Goal: Task Accomplishment & Management: Use online tool/utility

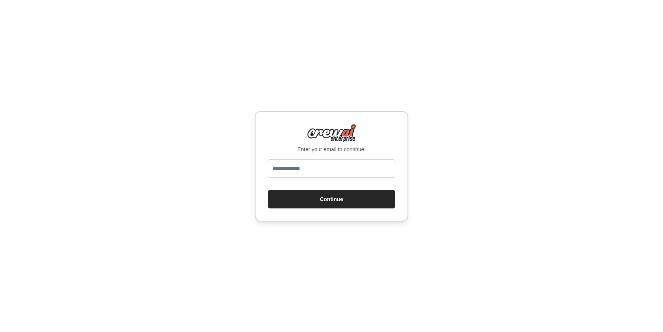
click at [294, 168] on input "email" at bounding box center [331, 168] width 127 height 18
type input "**********"
click at [315, 198] on button "Continue" at bounding box center [331, 199] width 127 height 18
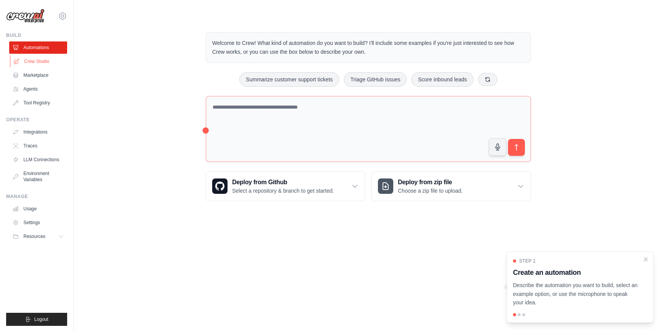
click at [45, 63] on link "Crew Studio" at bounding box center [39, 61] width 58 height 12
click at [39, 63] on link "Crew Studio" at bounding box center [39, 61] width 58 height 12
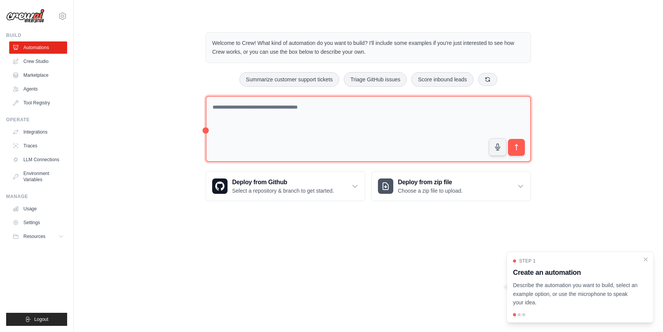
click at [309, 138] on textarea at bounding box center [368, 129] width 325 height 66
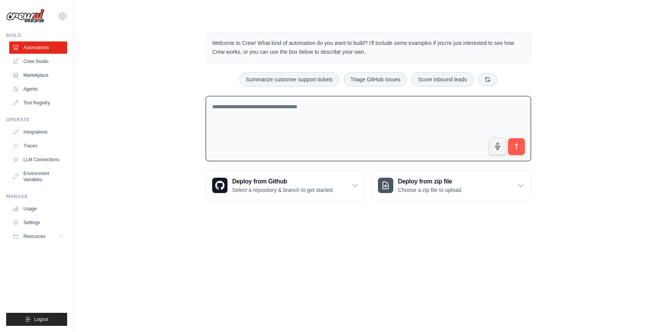
click at [308, 119] on textarea at bounding box center [368, 129] width 325 height 66
type textarea "**********"
click at [517, 145] on icon "submit" at bounding box center [517, 147] width 8 height 8
click at [41, 75] on link "Marketplace" at bounding box center [39, 75] width 58 height 12
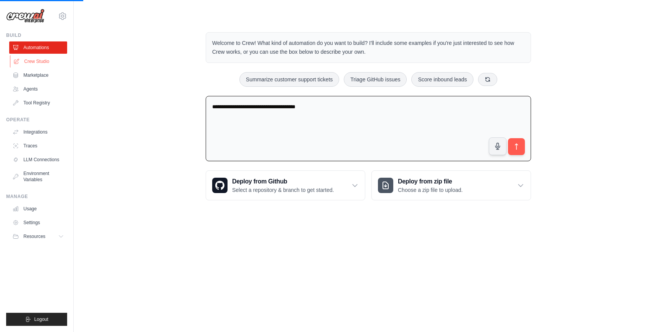
click at [43, 62] on link "Crew Studio" at bounding box center [39, 61] width 58 height 12
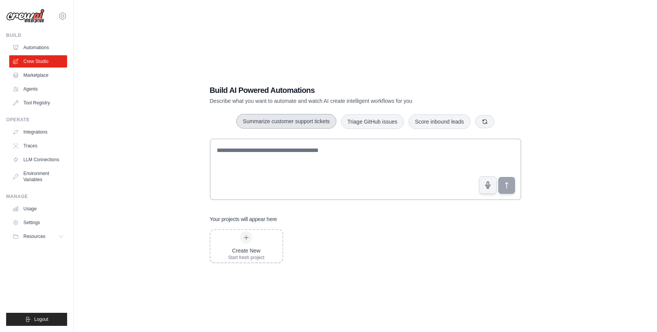
click at [287, 121] on button "Summarize customer support tickets" at bounding box center [286, 121] width 100 height 15
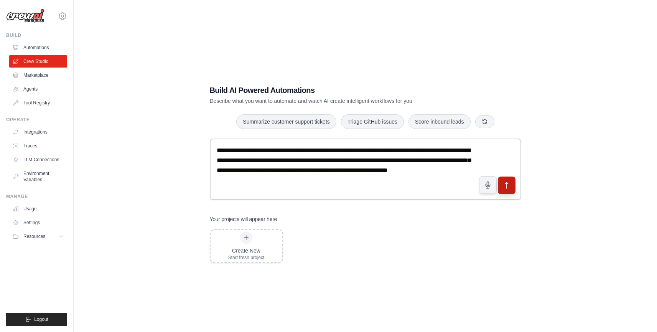
click at [508, 184] on icon "submit" at bounding box center [507, 185] width 8 height 8
click at [40, 50] on link "Automations" at bounding box center [39, 47] width 58 height 12
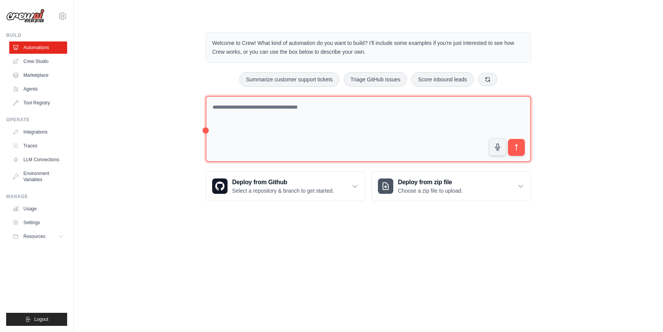
click at [280, 132] on textarea at bounding box center [368, 129] width 325 height 66
type textarea "**********"
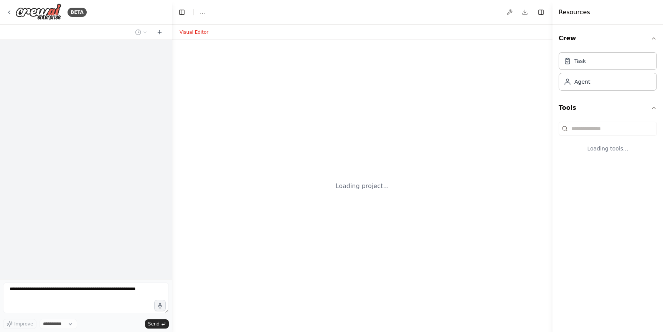
select select "****"
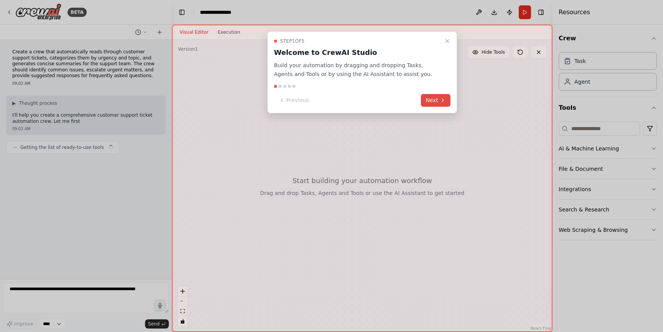
click at [442, 102] on icon at bounding box center [443, 100] width 6 height 6
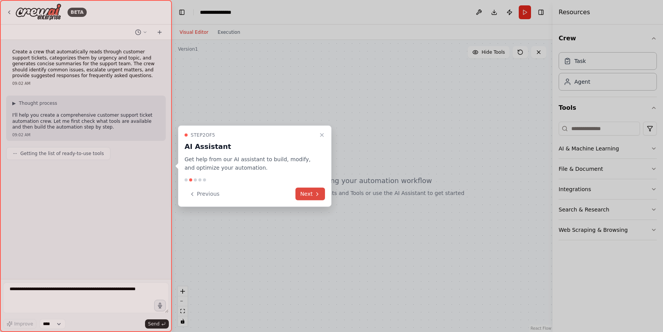
click at [317, 191] on icon at bounding box center [317, 194] width 6 height 6
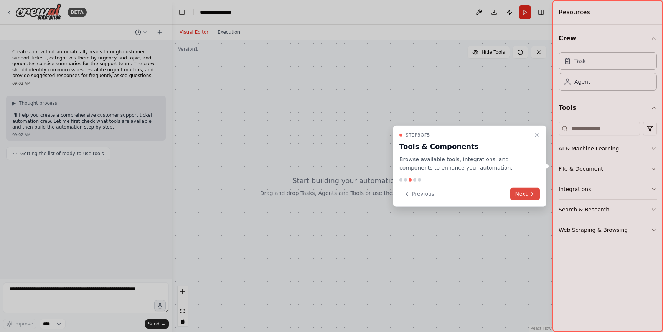
click at [531, 197] on icon at bounding box center [532, 194] width 6 height 6
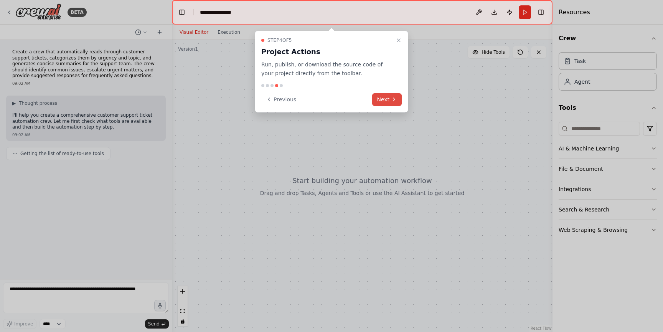
click at [387, 96] on button "Next" at bounding box center [387, 99] width 30 height 13
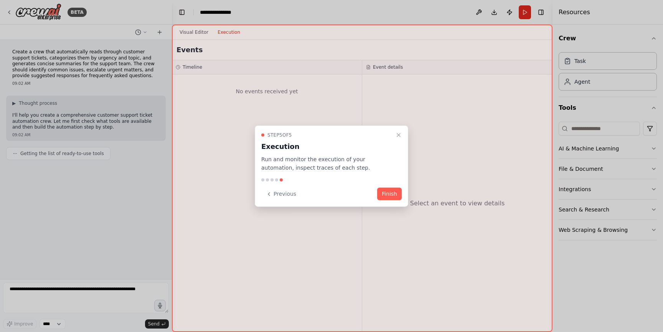
click at [396, 207] on div at bounding box center [362, 178] width 381 height 307
drag, startPoint x: 390, startPoint y: 212, endPoint x: 397, endPoint y: 198, distance: 15.6
click at [390, 212] on div at bounding box center [362, 178] width 381 height 307
click at [397, 190] on button "Finish" at bounding box center [389, 194] width 25 height 13
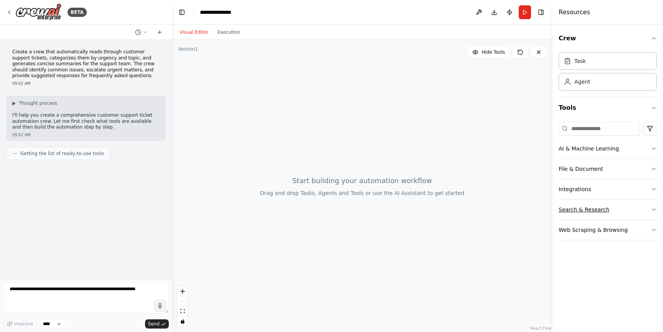
click at [599, 212] on button "Search & Research" at bounding box center [608, 210] width 98 height 20
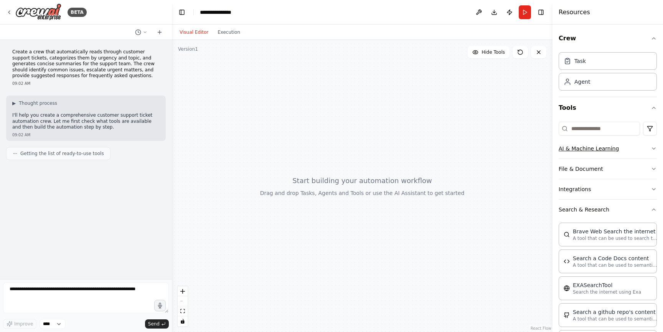
click at [588, 151] on button "AI & Machine Learning" at bounding box center [608, 149] width 98 height 20
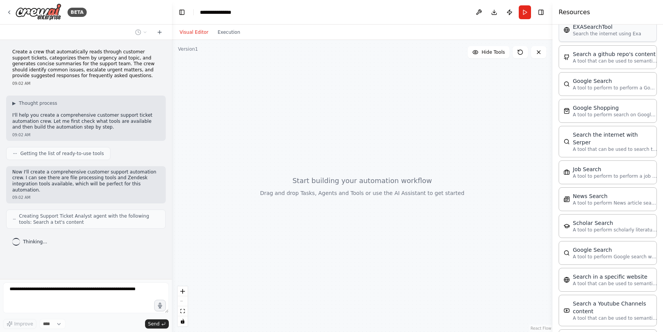
scroll to position [387, 0]
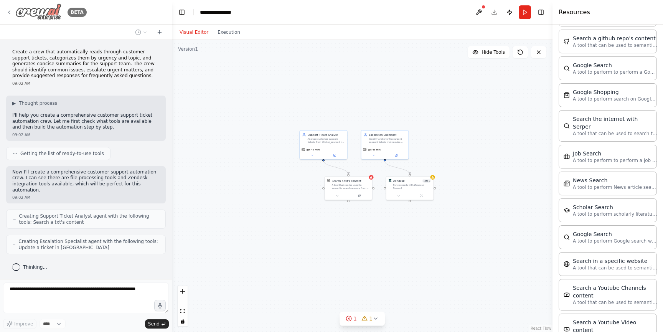
click at [8, 8] on div "BETA" at bounding box center [46, 11] width 81 height 17
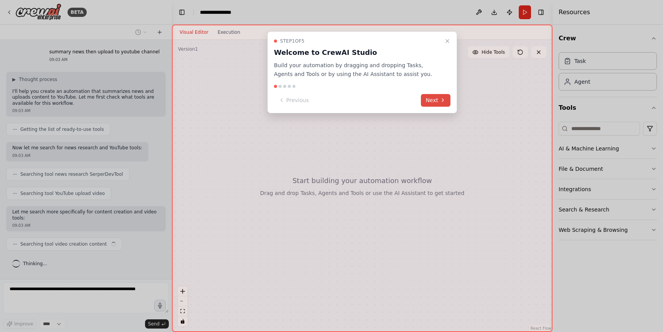
click at [444, 98] on icon at bounding box center [443, 100] width 6 height 6
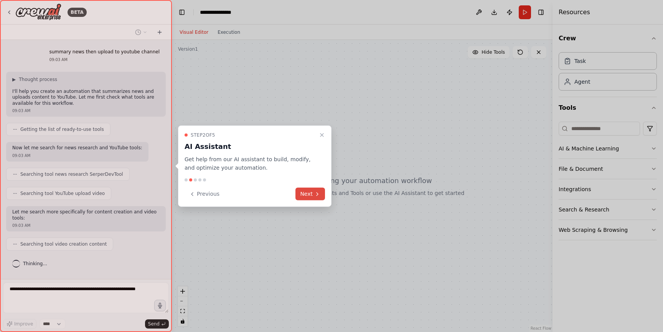
click at [314, 195] on button "Next" at bounding box center [311, 194] width 30 height 13
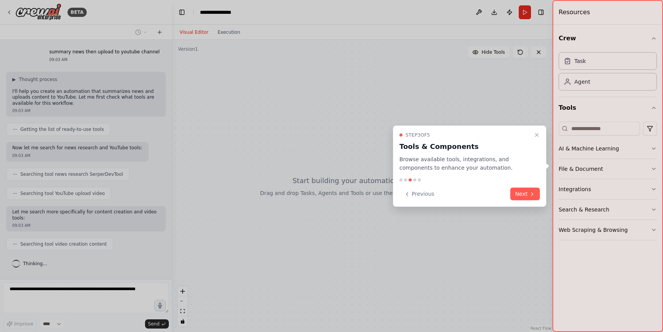
click at [545, 192] on div "Step 3 of 5 Tools & Components Browse available tools, integrations, and compon…" at bounding box center [470, 166] width 154 height 82
click at [533, 192] on icon at bounding box center [532, 194] width 6 height 6
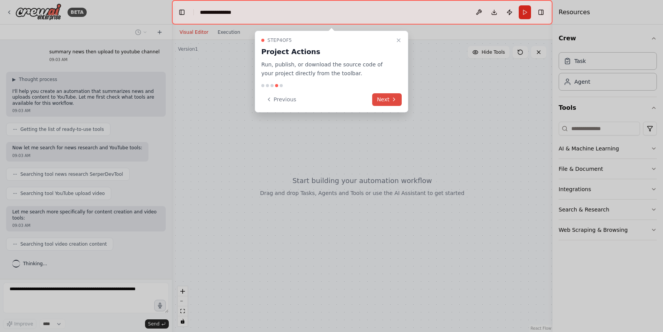
click at [390, 99] on button "Next" at bounding box center [387, 99] width 30 height 13
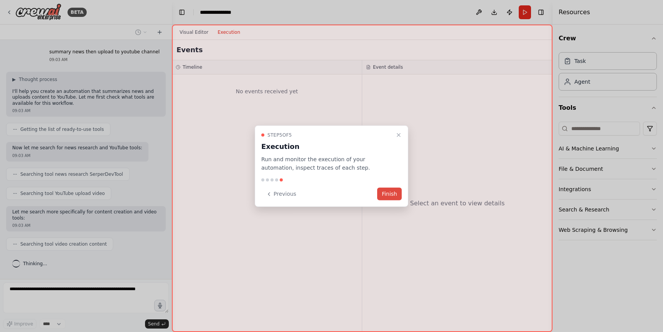
click at [398, 191] on button "Finish" at bounding box center [389, 194] width 25 height 13
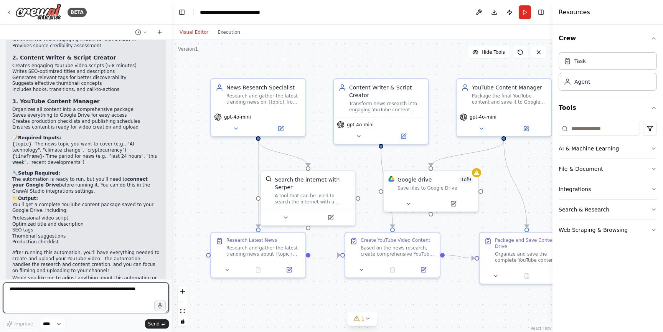
scroll to position [635, 0]
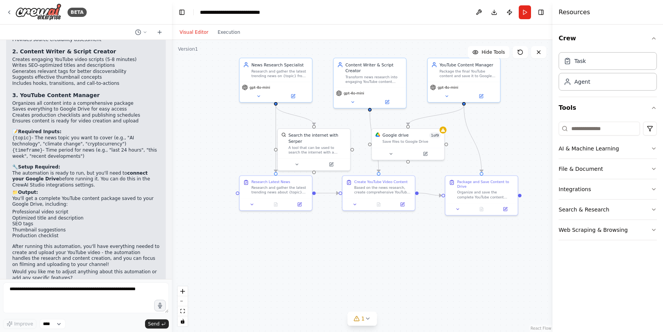
drag, startPoint x: 512, startPoint y: 199, endPoint x: 503, endPoint y: 156, distance: 44.3
click at [503, 156] on div ".deletable-edge-delete-btn { width: 20px; height: 20px; border: 0px solid #ffff…" at bounding box center [362, 186] width 381 height 292
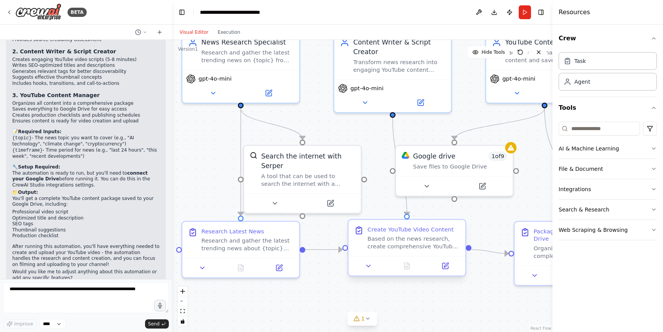
drag, startPoint x: 400, startPoint y: 244, endPoint x: 415, endPoint y: 291, distance: 48.8
click at [425, 315] on div ".deletable-edge-delete-btn { width: 20px; height: 20px; border: 0px solid #ffff…" at bounding box center [362, 186] width 381 height 292
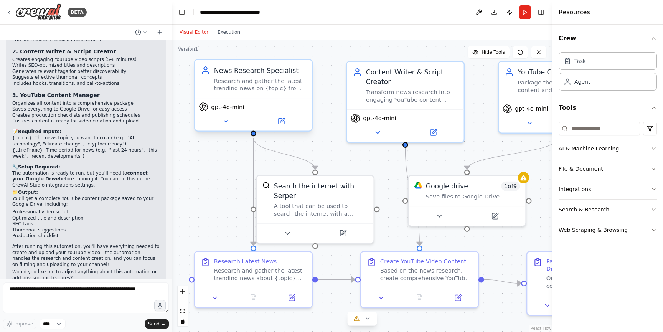
click at [272, 102] on div "gpt-4o-mini" at bounding box center [253, 107] width 109 height 10
click at [225, 120] on icon at bounding box center [226, 121] width 4 height 2
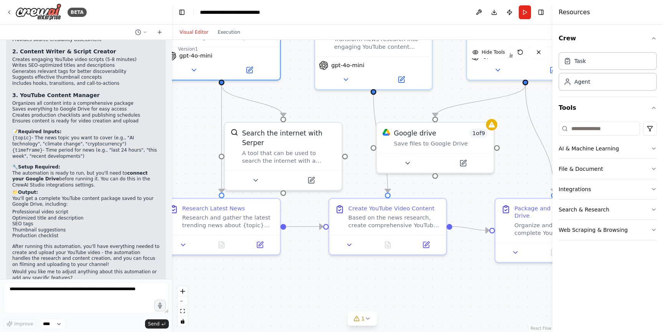
drag, startPoint x: 377, startPoint y: 164, endPoint x: 344, endPoint y: 95, distance: 76.9
click at [344, 95] on div ".deletable-edge-delete-btn { width: 20px; height: 20px; border: 0px solid #ffff…" at bounding box center [362, 186] width 381 height 292
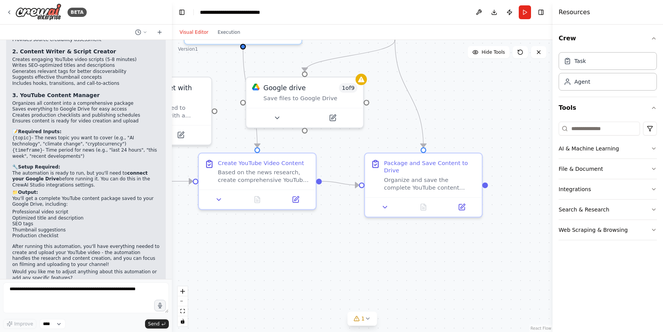
drag, startPoint x: 455, startPoint y: 190, endPoint x: 325, endPoint y: 162, distance: 132.5
click at [325, 162] on div ".deletable-edge-delete-btn { width: 20px; height: 20px; border: 0px solid #ffff…" at bounding box center [362, 186] width 381 height 292
click at [414, 176] on div "Organize and save the complete YouTube content package to Google Drive in a str…" at bounding box center [428, 180] width 92 height 15
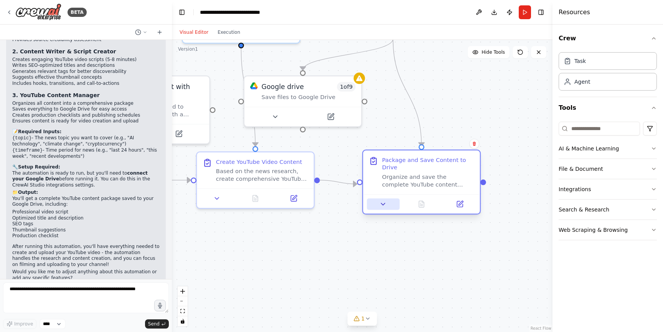
click at [386, 206] on icon at bounding box center [384, 204] width 8 height 8
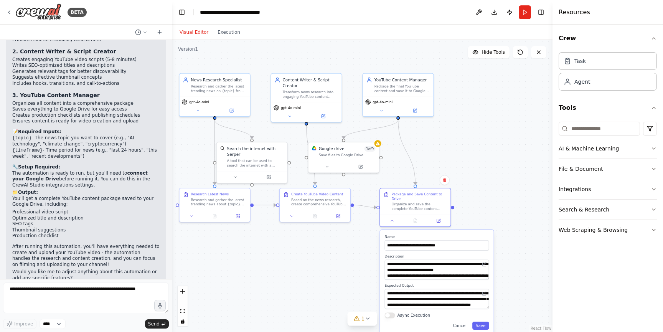
click at [323, 262] on div ".deletable-edge-delete-btn { width: 20px; height: 20px; border: 0px solid #ffff…" at bounding box center [362, 186] width 381 height 292
click at [526, 14] on button "Run" at bounding box center [525, 12] width 12 height 14
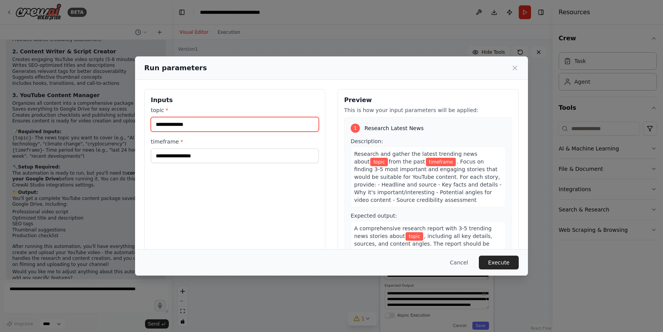
click at [217, 121] on input "topic *" at bounding box center [235, 124] width 168 height 15
type input "*"
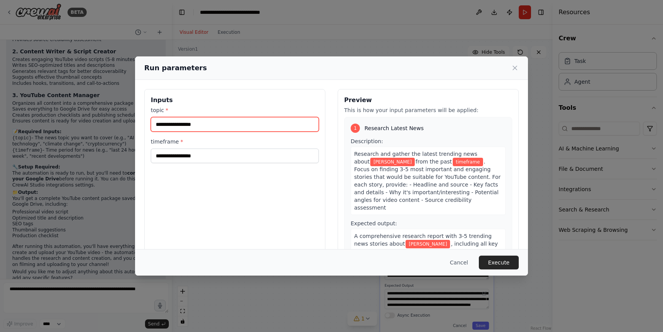
type input "**********"
click at [234, 164] on div "**********" at bounding box center [234, 180] width 181 height 182
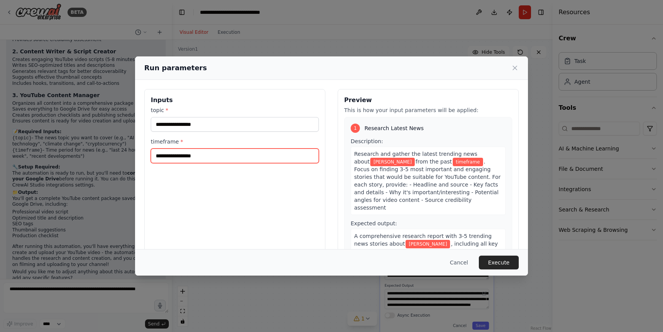
click at [226, 156] on input "timeframe *" at bounding box center [235, 156] width 168 height 15
click at [209, 158] on input "timeframe *" at bounding box center [235, 156] width 168 height 15
click at [183, 143] on label "timeframe *" at bounding box center [235, 142] width 168 height 8
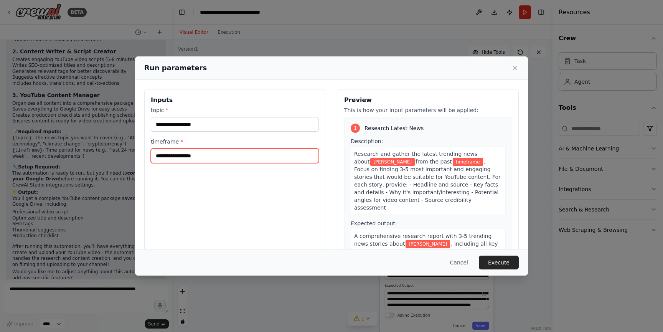
click at [183, 149] on input "timeframe *" at bounding box center [235, 156] width 168 height 15
click at [176, 142] on label "timeframe *" at bounding box center [235, 142] width 168 height 8
click at [176, 149] on input "timeframe *" at bounding box center [235, 156] width 168 height 15
click at [165, 141] on label "timeframe *" at bounding box center [235, 142] width 168 height 8
click at [165, 149] on input "timeframe *" at bounding box center [235, 156] width 168 height 15
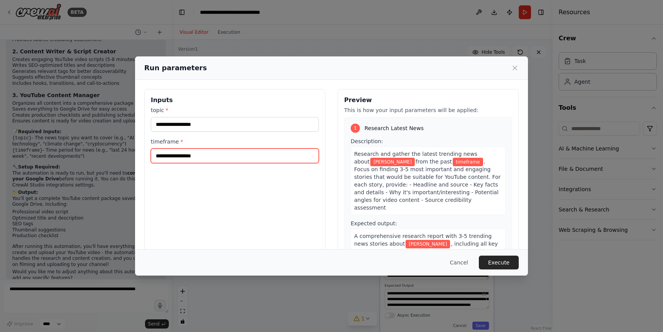
click at [184, 157] on input "timeframe *" at bounding box center [235, 156] width 168 height 15
type input "*******"
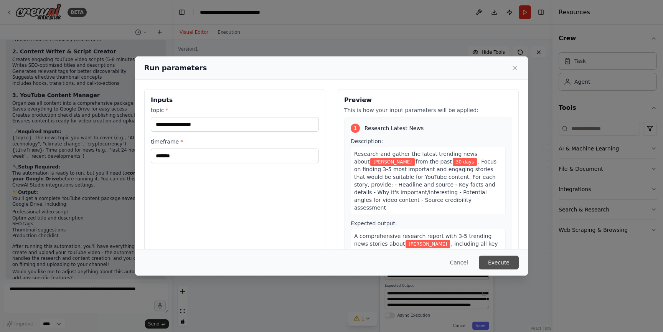
click at [505, 266] on button "Execute" at bounding box center [499, 263] width 40 height 14
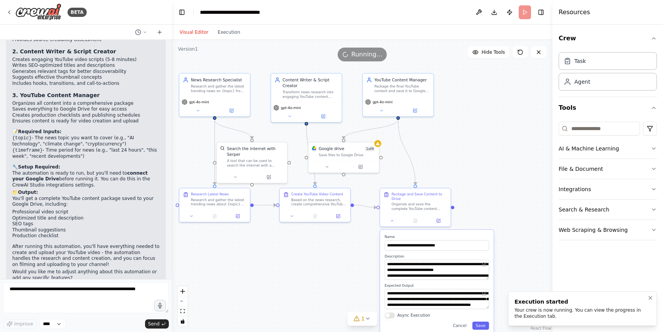
click at [562, 307] on div "Your crew is now running. You can view the progress in the Execution tab." at bounding box center [581, 313] width 133 height 12
click at [563, 308] on div "Your crew is now running. You can view the progress in the Execution tab." at bounding box center [581, 313] width 133 height 12
click at [243, 27] on div "Visual Editor Execution" at bounding box center [362, 32] width 381 height 15
click at [215, 31] on button "Execution" at bounding box center [229, 32] width 32 height 9
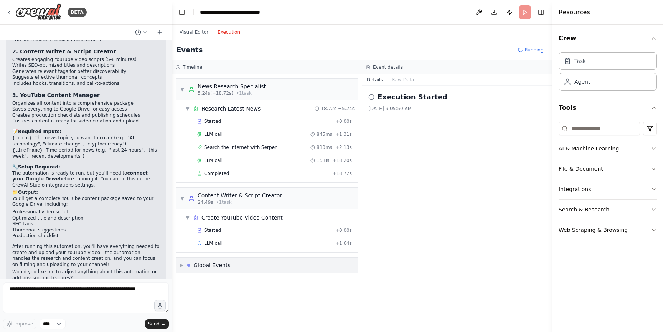
click at [194, 268] on div "Global Events" at bounding box center [211, 265] width 37 height 8
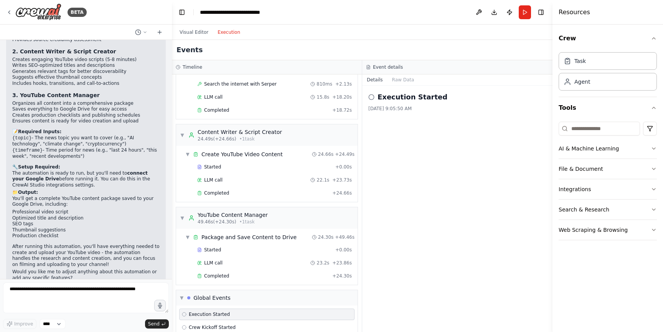
scroll to position [102, 0]
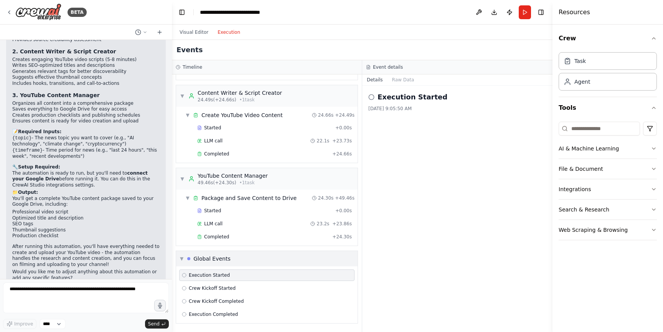
click at [234, 262] on div "▼ Global Events" at bounding box center [267, 258] width 182 height 15
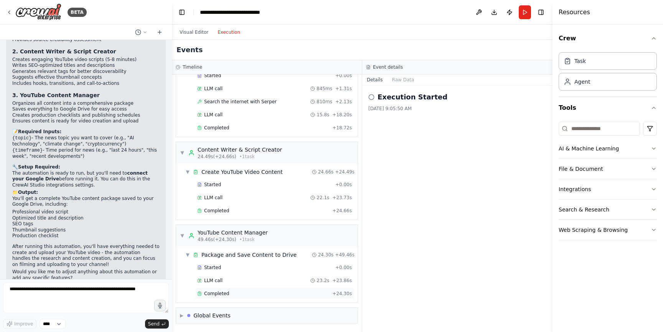
click at [216, 293] on span "Completed" at bounding box center [216, 294] width 25 height 6
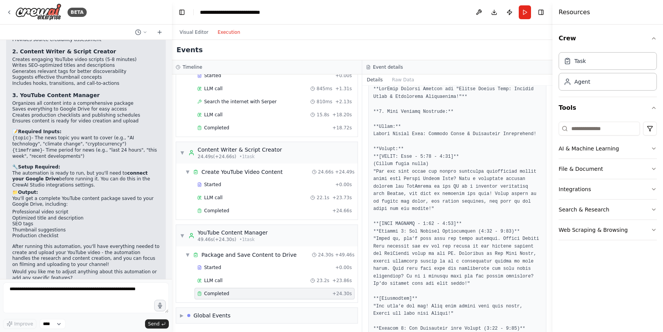
scroll to position [0, 0]
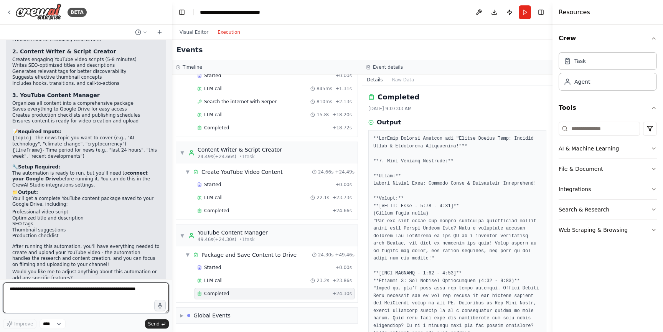
click at [19, 287] on textarea at bounding box center [86, 297] width 166 height 31
type textarea "**********"
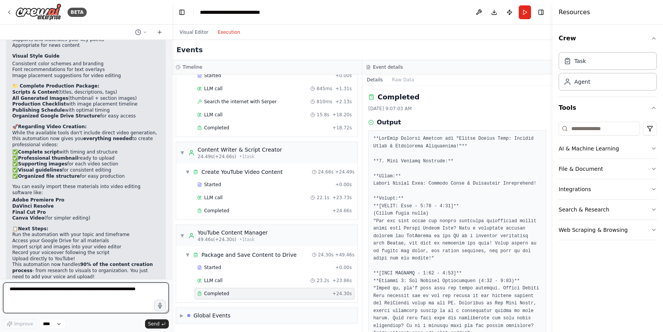
scroll to position [1441, 0]
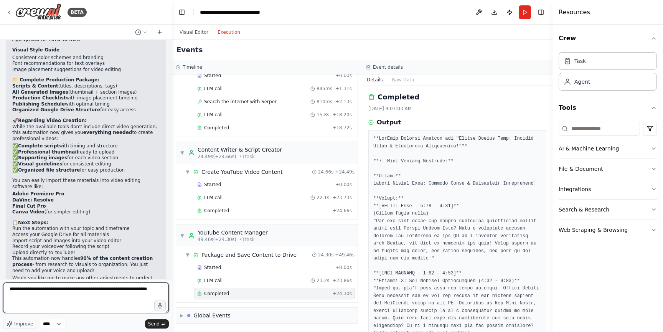
type textarea "**********"
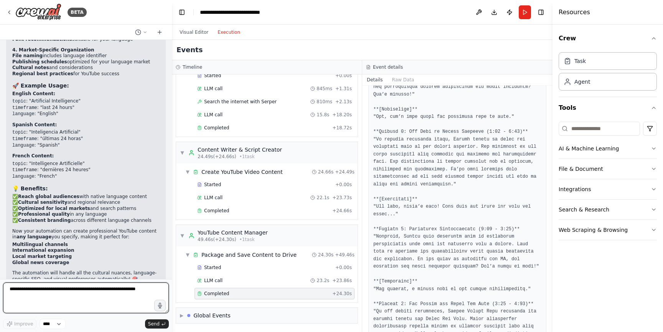
scroll to position [2246, 0]
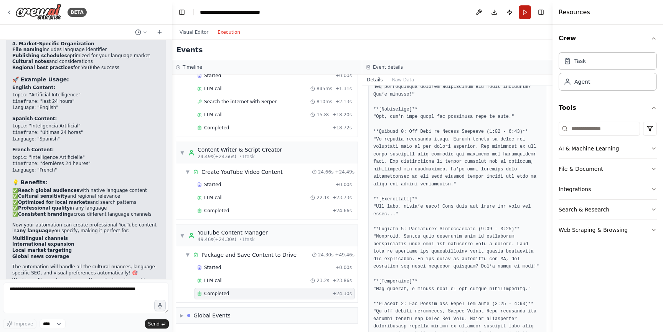
click at [526, 12] on button "Run" at bounding box center [525, 12] width 12 height 14
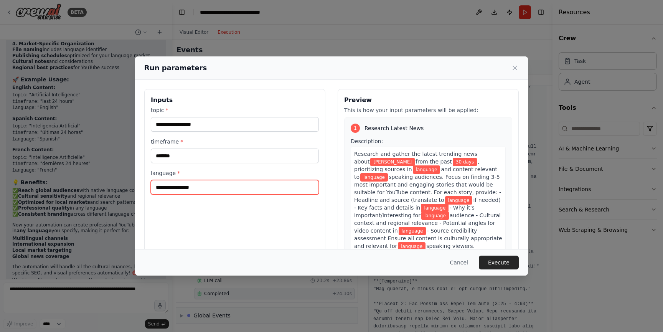
click at [253, 188] on input "language *" at bounding box center [235, 187] width 168 height 15
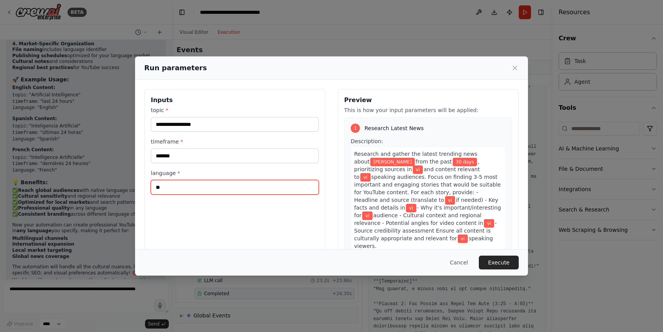
type input "*"
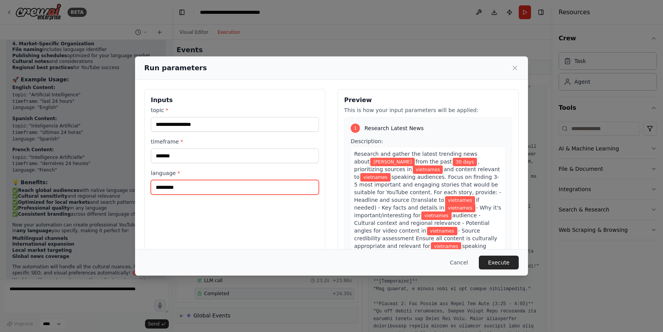
type input "**********"
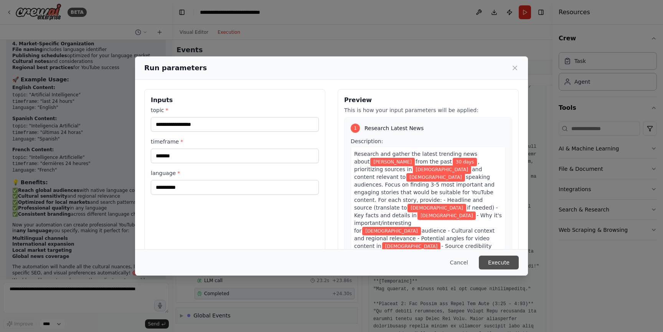
click at [507, 261] on button "Execute" at bounding box center [499, 263] width 40 height 14
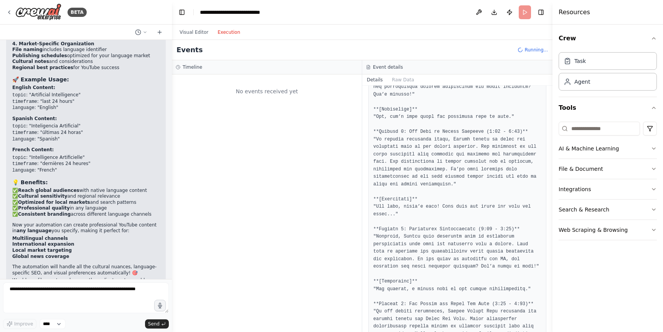
scroll to position [0, 0]
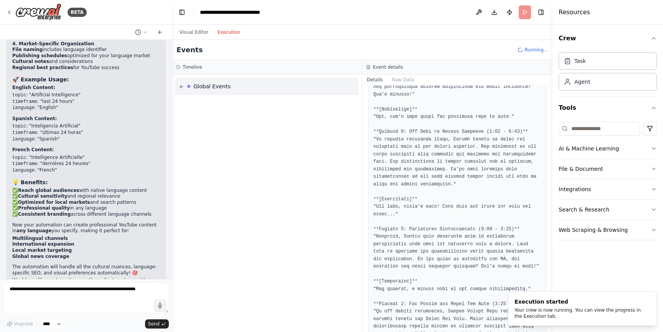
click at [178, 84] on div "▶ Global Events" at bounding box center [267, 86] width 182 height 15
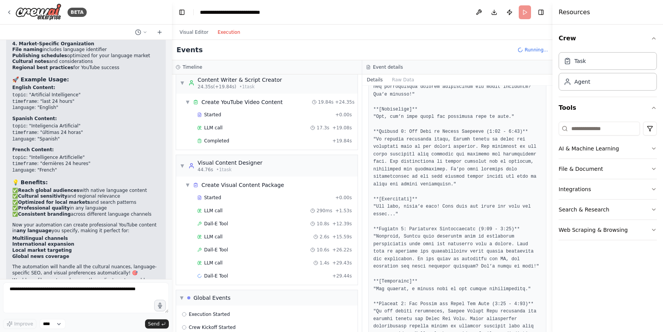
scroll to position [129, 0]
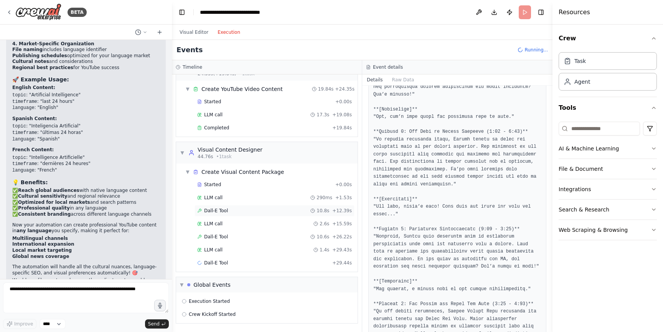
click at [248, 208] on div "Dall-E Tool 10.8s + 12.39s" at bounding box center [274, 211] width 155 height 6
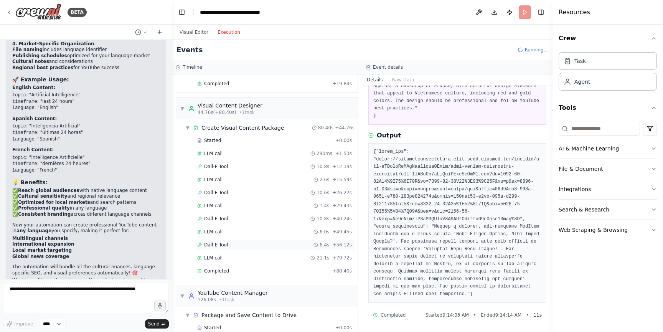
scroll to position [251, 0]
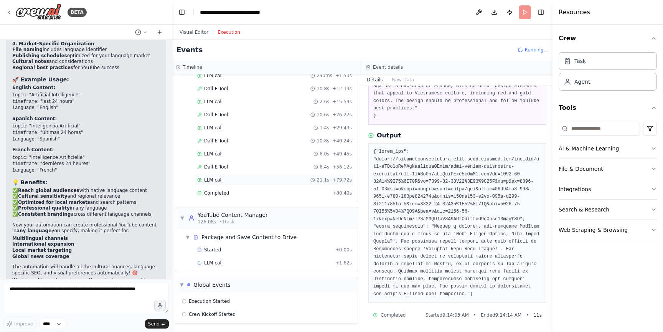
click at [221, 178] on span "LLM call" at bounding box center [213, 180] width 18 height 6
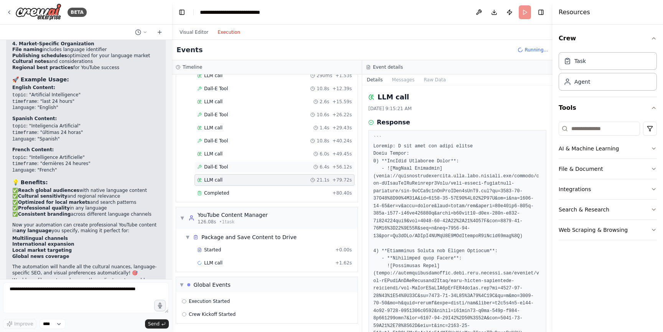
click at [215, 168] on span "Dall-E Tool" at bounding box center [216, 167] width 24 height 6
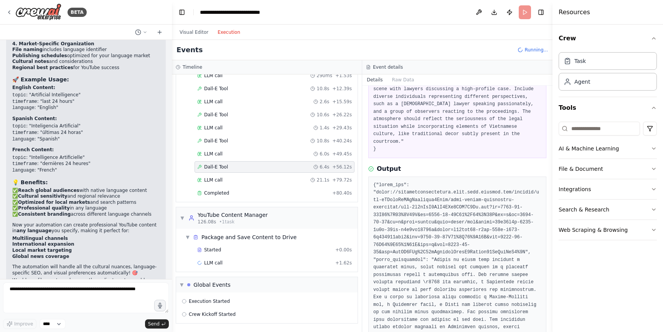
scroll to position [127, 0]
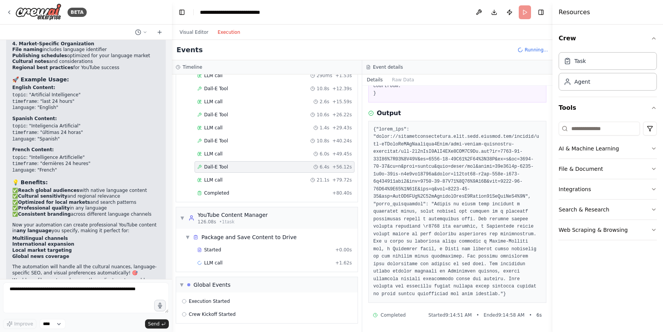
click at [493, 230] on pre at bounding box center [457, 212] width 168 height 172
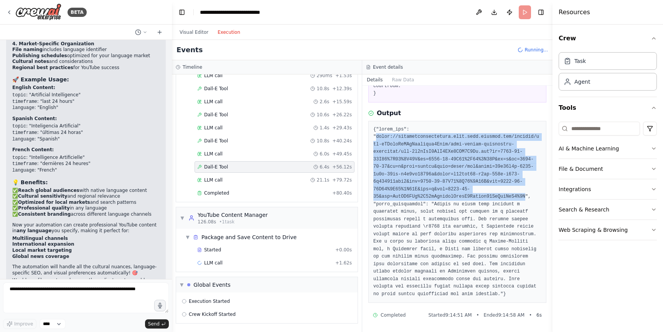
drag, startPoint x: 376, startPoint y: 128, endPoint x: 526, endPoint y: 189, distance: 162.1
click at [526, 189] on pre at bounding box center [457, 212] width 168 height 172
copy pre "https://oaidalleapiprodscus.blob.core.windows.net/private/org-hZRtglLxBYvAvvtxh…"
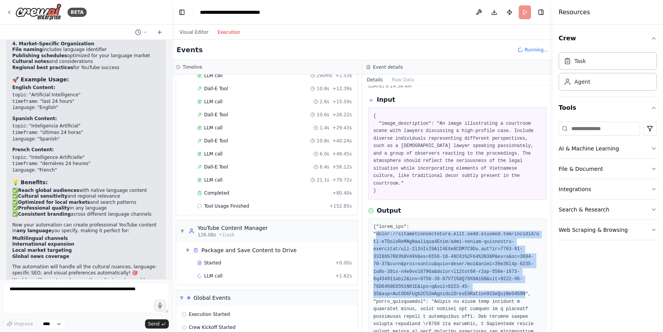
scroll to position [7, 0]
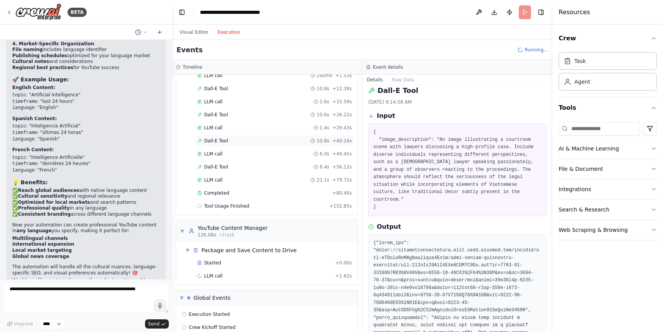
click at [230, 137] on div "Dall-E Tool 10.8s + 40.24s" at bounding box center [275, 141] width 160 height 12
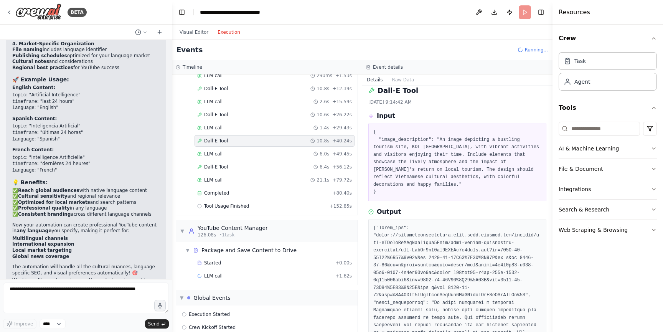
scroll to position [2246, 0]
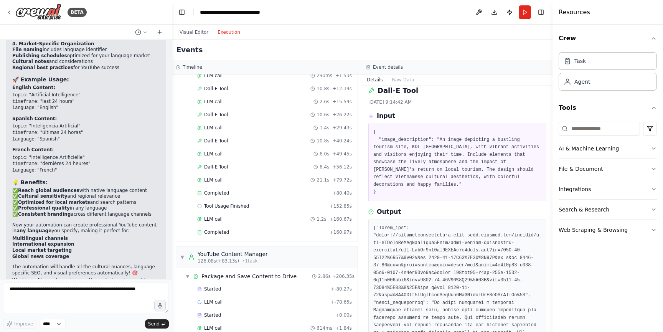
drag, startPoint x: 377, startPoint y: 236, endPoint x: 396, endPoint y: 249, distance: 23.0
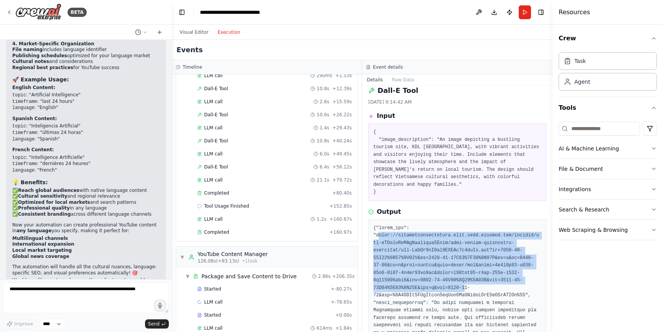
drag, startPoint x: 378, startPoint y: 233, endPoint x: 466, endPoint y: 286, distance: 102.7
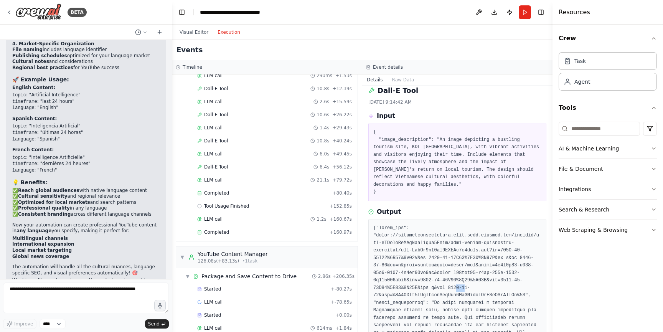
drag, startPoint x: 466, startPoint y: 286, endPoint x: 458, endPoint y: 286, distance: 8.1
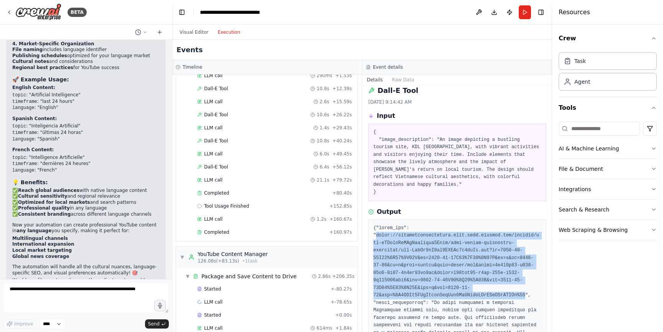
drag, startPoint x: 377, startPoint y: 234, endPoint x: 526, endPoint y: 295, distance: 160.6
copy pre "https://oaidalleapiprodscus.blob.core.windows.net/private/org-hZRtglLxBYvAvvtxh…"
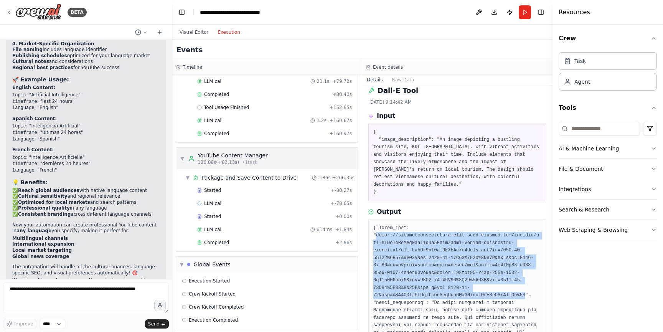
scroll to position [355, 0]
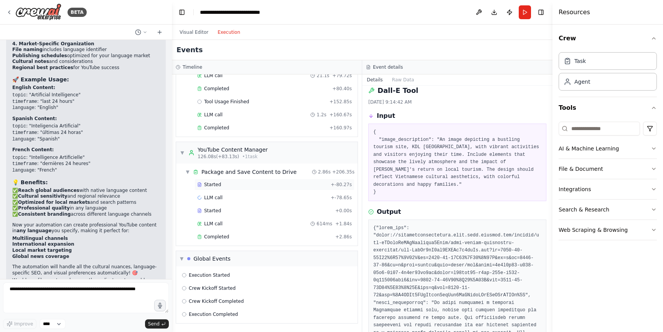
click at [266, 180] on div "Started + -80.27s" at bounding box center [275, 185] width 160 height 12
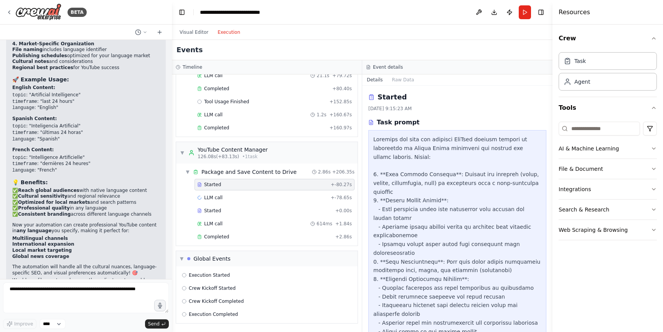
scroll to position [135, 0]
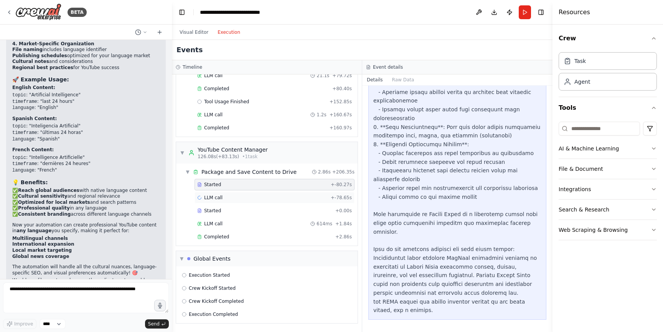
click at [259, 198] on div "LLM call + -78.65s" at bounding box center [274, 198] width 155 height 6
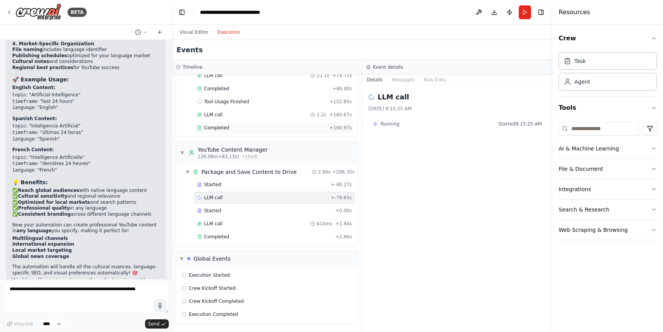
click at [249, 125] on div "Completed" at bounding box center [261, 128] width 129 height 6
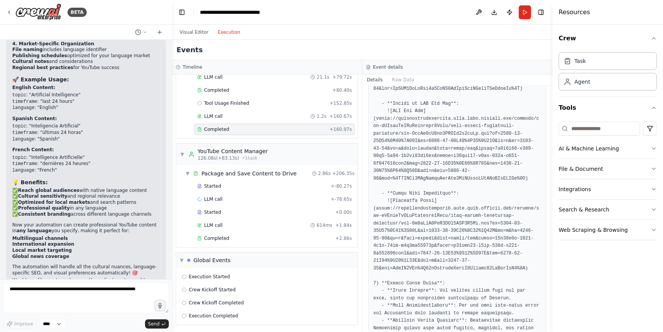
scroll to position [132, 0]
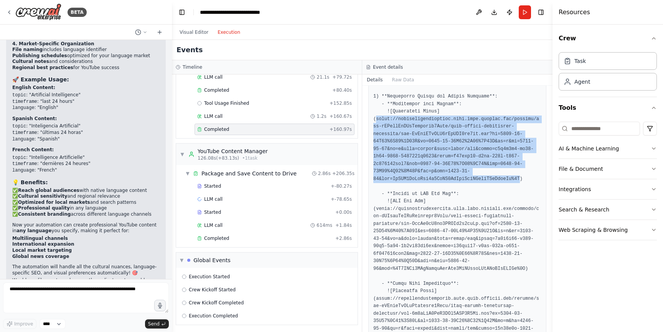
drag, startPoint x: 378, startPoint y: 118, endPoint x: 519, endPoint y: 180, distance: 153.8
click at [520, 181] on pre at bounding box center [457, 242] width 168 height 479
copy pre "https://oaidalleapiprodscus.blob.core.windows.net/private/org-hZRtglLxBYvAvvtxh…"
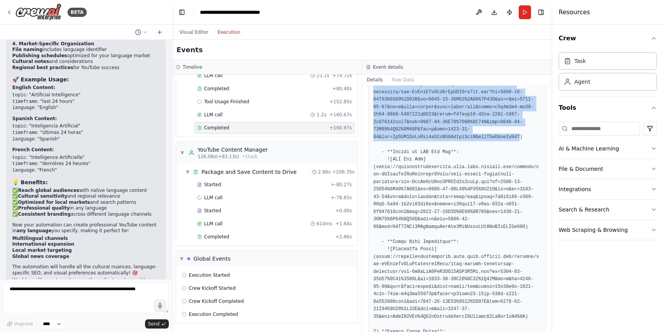
scroll to position [299, 0]
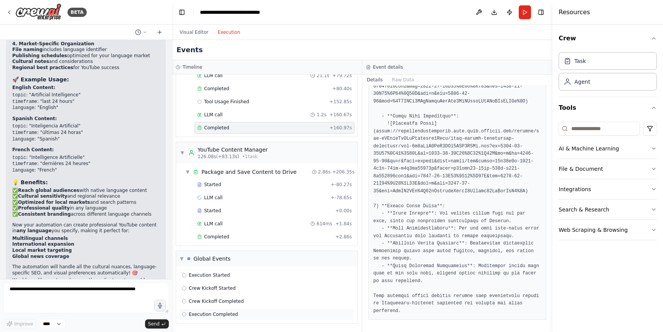
click at [241, 312] on div "Execution Completed" at bounding box center [267, 314] width 170 height 6
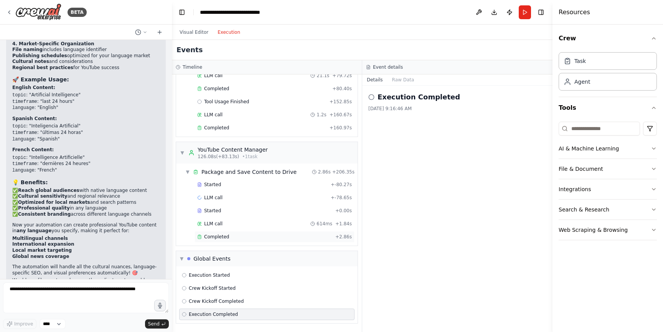
click at [255, 236] on div "Completed" at bounding box center [264, 237] width 135 height 6
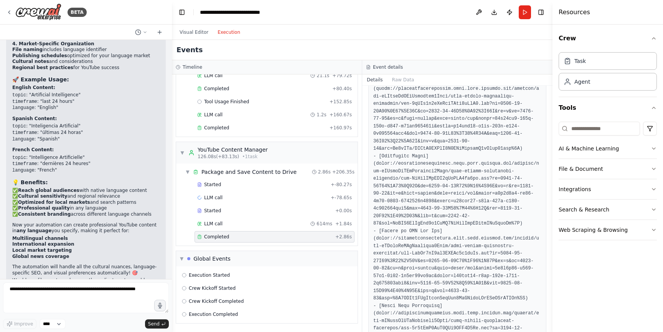
scroll to position [1968, 0]
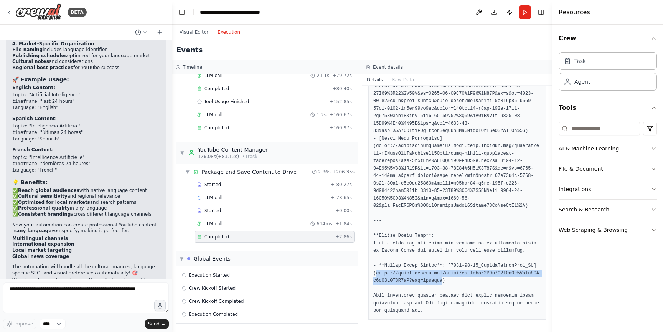
drag, startPoint x: 377, startPoint y: 272, endPoint x: 449, endPoint y: 280, distance: 73.3
copy pre "https://drive.google.com/drive/folders/1Q6m0A6H5h9a1Ycqw53Kj9sT5Q5U9A6xZ?usp=sh…"
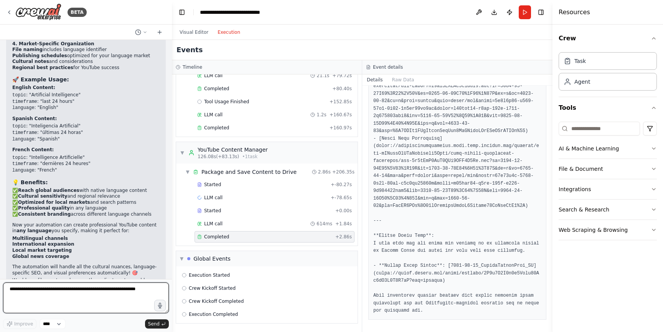
click at [51, 296] on textarea at bounding box center [86, 297] width 166 height 31
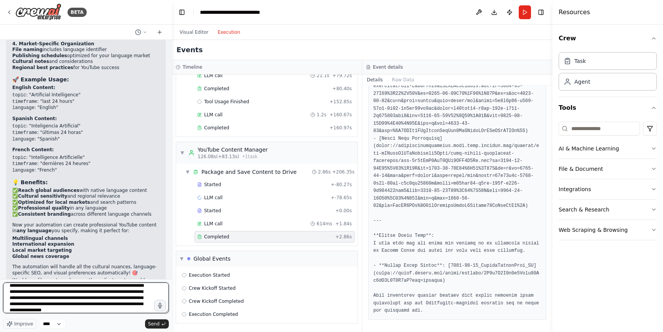
type textarea "**********"
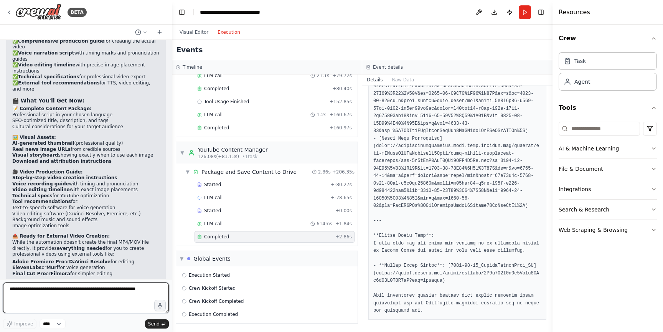
scroll to position [3297, 0]
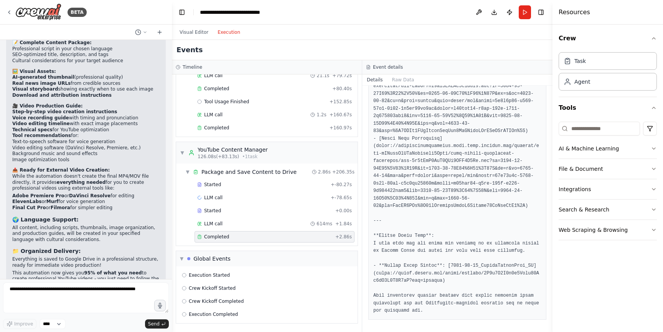
click at [527, 13] on button "Run" at bounding box center [525, 12] width 12 height 14
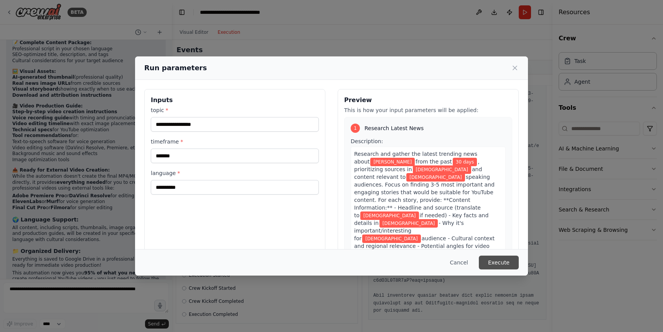
click at [499, 261] on button "Execute" at bounding box center [499, 263] width 40 height 14
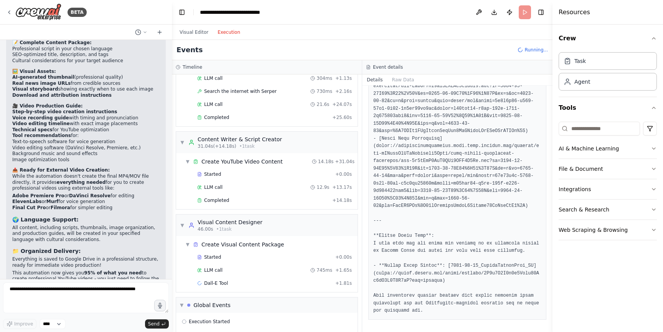
scroll to position [76, 0]
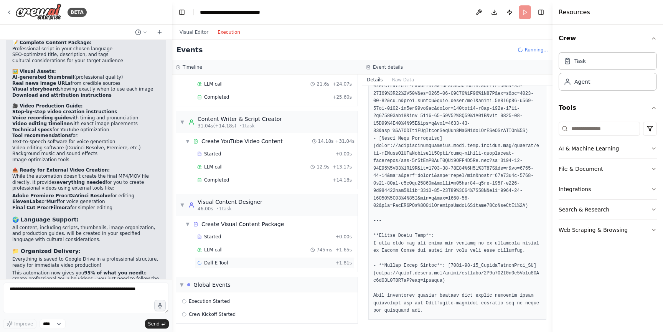
click at [224, 266] on span "Dall-E Tool" at bounding box center [216, 263] width 24 height 6
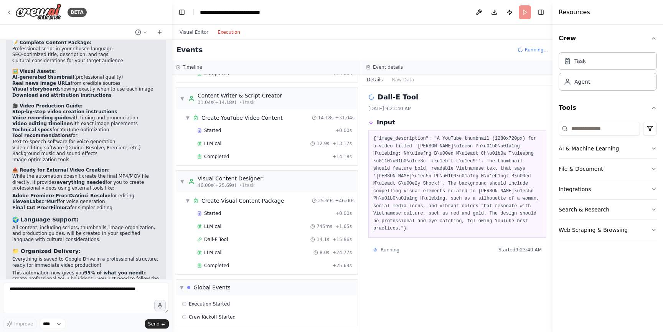
scroll to position [102, 0]
click at [269, 267] on div "Completed + 25.69s" at bounding box center [275, 263] width 160 height 12
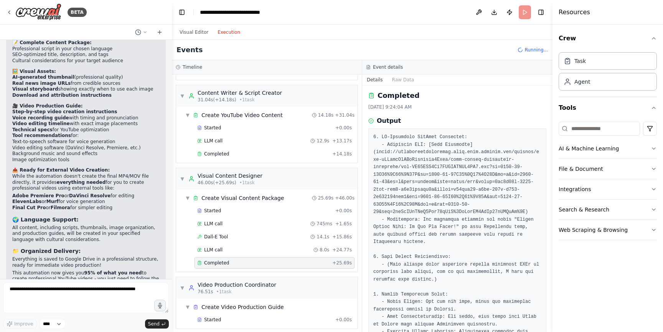
scroll to position [9, 0]
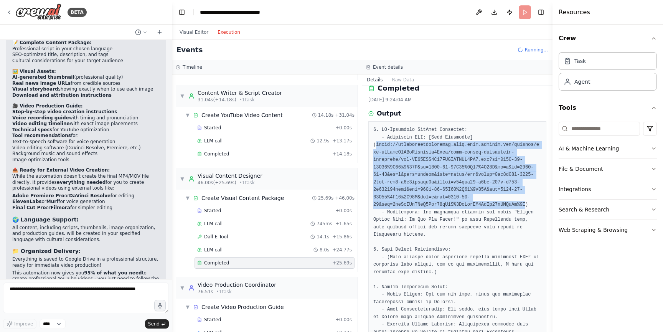
drag, startPoint x: 376, startPoint y: 146, endPoint x: 527, endPoint y: 204, distance: 161.4
click at [527, 204] on pre at bounding box center [457, 275] width 168 height 299
copy pre "https://oaidalleapiprodscus.blob.core.windows.net/private/org-hZRtglLxBYvAvvtxh…"
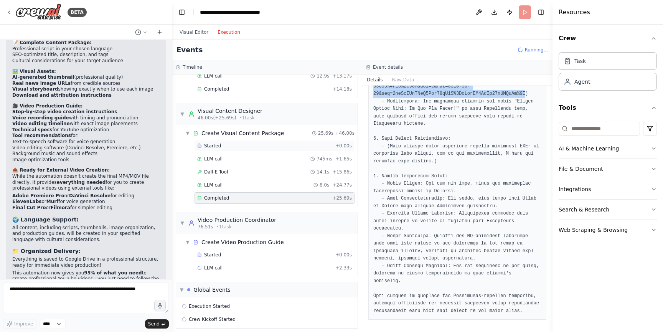
scroll to position [172, 0]
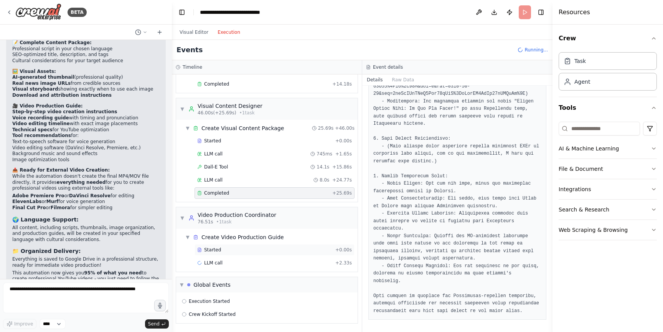
click at [256, 249] on div "Started" at bounding box center [264, 250] width 135 height 6
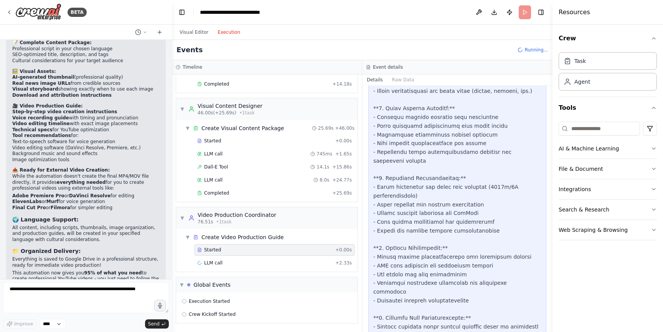
click at [252, 199] on div "Started + 0.00s LLM call 745ms + 1.65s Dall-E Tool 14.1s + 15.86s LLM call 8.0s…" at bounding box center [269, 167] width 175 height 65
click at [253, 195] on div "Completed" at bounding box center [263, 193] width 132 height 6
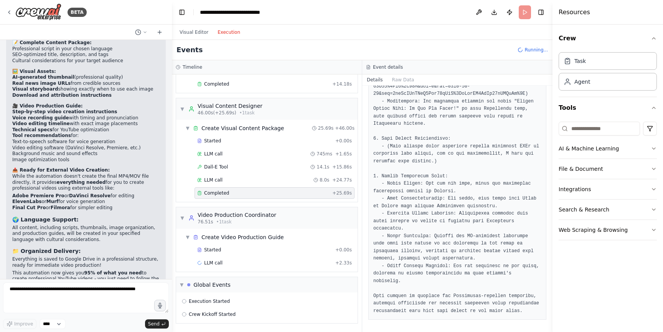
scroll to position [0, 0]
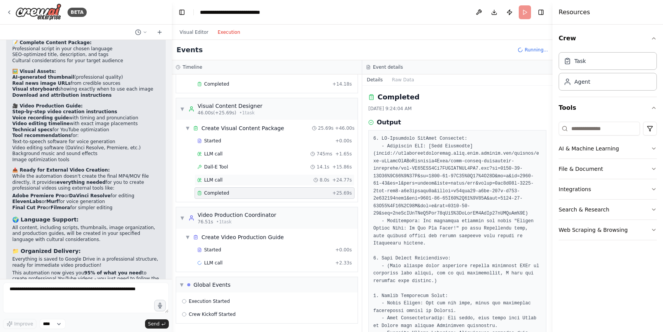
click at [263, 176] on div "LLM call 8.0s + 24.77s" at bounding box center [275, 180] width 160 height 12
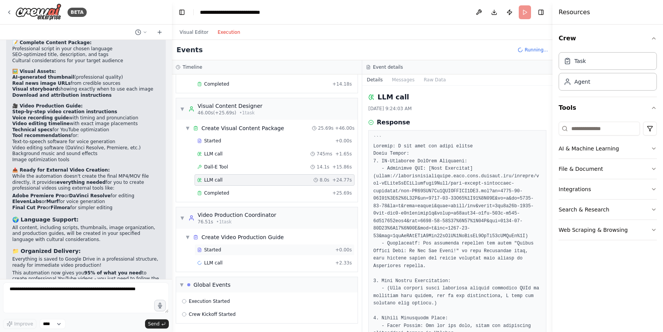
click at [251, 247] on div "Started" at bounding box center [264, 250] width 135 height 6
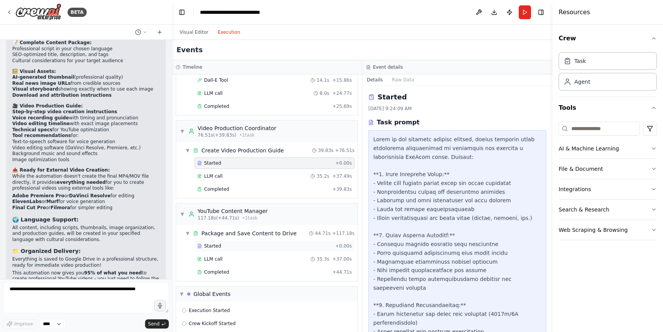
scroll to position [294, 0]
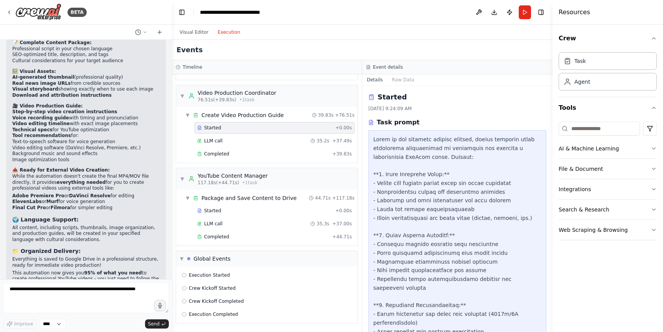
click at [236, 243] on div "Started + 0.00s LLM call 35.3s + 37.00s Completed + 44.71s" at bounding box center [269, 224] width 175 height 39
click at [236, 238] on div "Completed" at bounding box center [263, 237] width 132 height 6
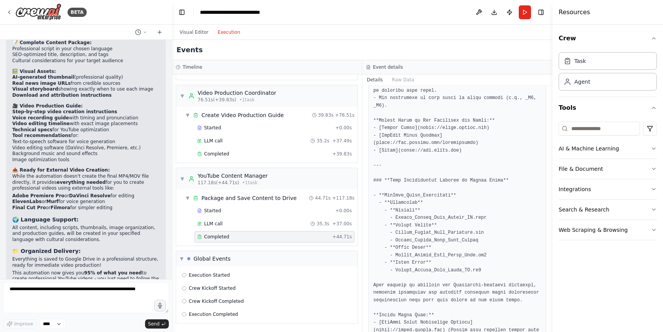
scroll to position [1916, 0]
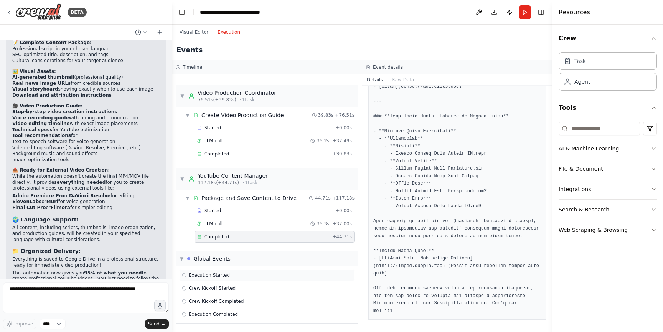
click at [250, 272] on div "Execution Started" at bounding box center [267, 275] width 170 height 6
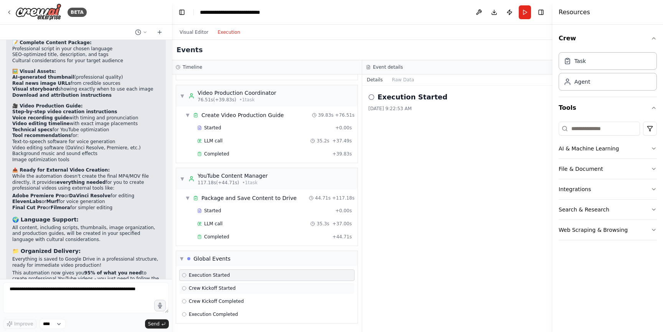
click at [245, 288] on div "Crew Kickoff Started" at bounding box center [267, 288] width 170 height 6
click at [235, 297] on div "Crew Kickoff Completed" at bounding box center [266, 302] width 175 height 12
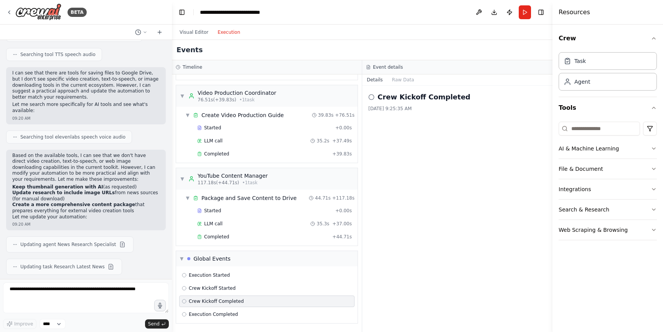
scroll to position [3297, 0]
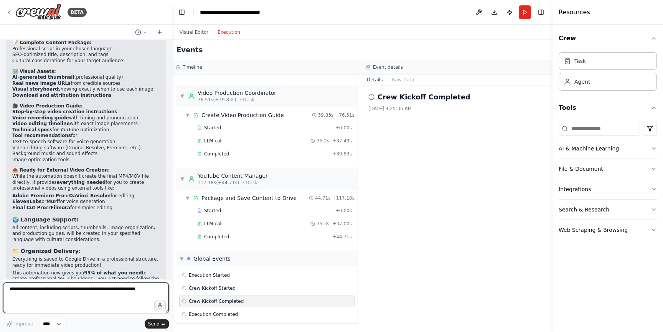
click at [45, 295] on textarea at bounding box center [86, 297] width 166 height 31
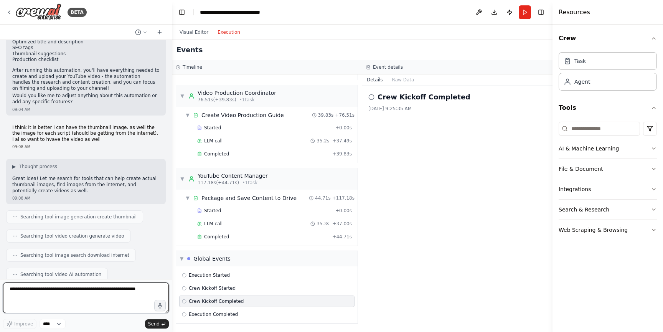
scroll to position [642, 0]
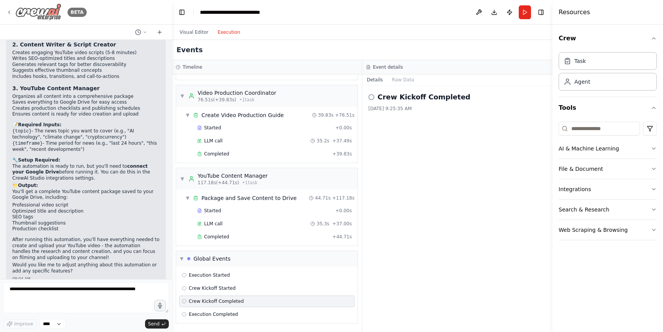
click at [8, 12] on icon at bounding box center [9, 12] width 2 height 3
click at [180, 13] on button "Toggle Left Sidebar" at bounding box center [182, 12] width 11 height 11
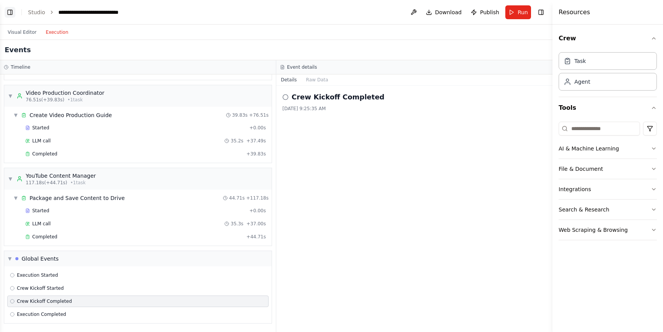
click at [12, 13] on button "Toggle Left Sidebar" at bounding box center [10, 12] width 11 height 11
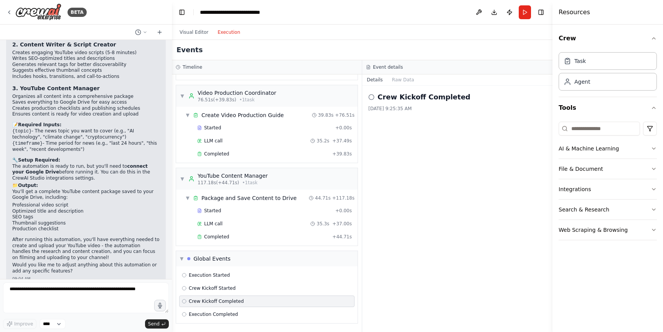
click at [173, 11] on header "**********" at bounding box center [362, 12] width 381 height 25
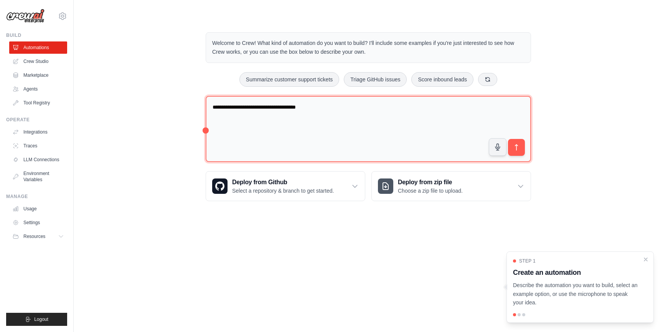
click at [266, 110] on textarea "**********" at bounding box center [368, 129] width 325 height 66
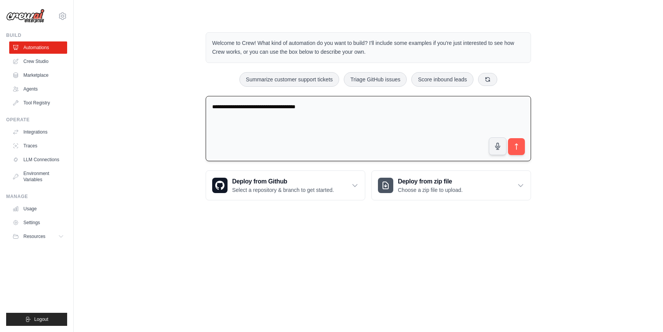
click at [332, 115] on textarea "**********" at bounding box center [368, 129] width 325 height 66
click at [39, 58] on link "Crew Studio" at bounding box center [39, 61] width 58 height 12
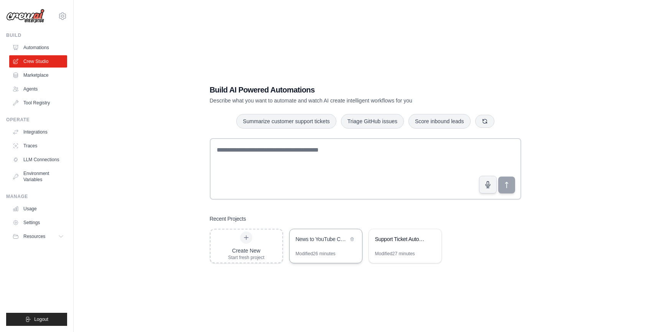
click at [325, 251] on div "Modified 26 minutes" at bounding box center [316, 254] width 40 height 6
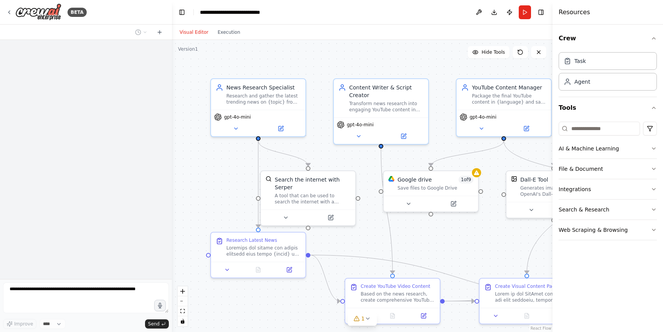
click at [117, 153] on div at bounding box center [86, 159] width 172 height 239
click at [258, 93] on div "Research and gather the latest trending news on {topic} from reliable sources, …" at bounding box center [263, 97] width 74 height 12
click at [155, 58] on div at bounding box center [86, 159] width 172 height 239
click at [160, 33] on icon at bounding box center [160, 31] width 0 height 3
click at [140, 125] on div at bounding box center [86, 159] width 172 height 239
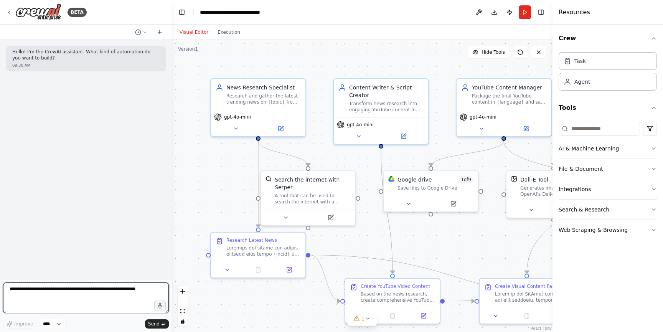
click at [28, 293] on textarea at bounding box center [86, 297] width 166 height 31
type textarea "**********"
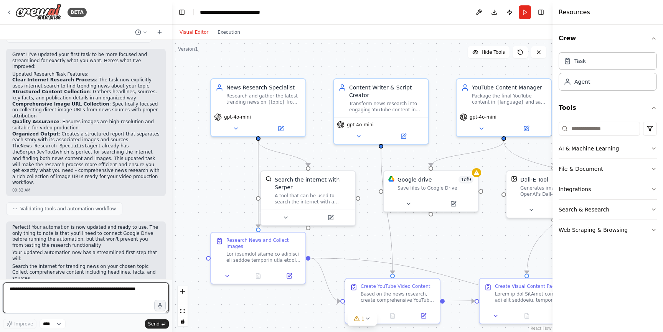
scroll to position [286, 0]
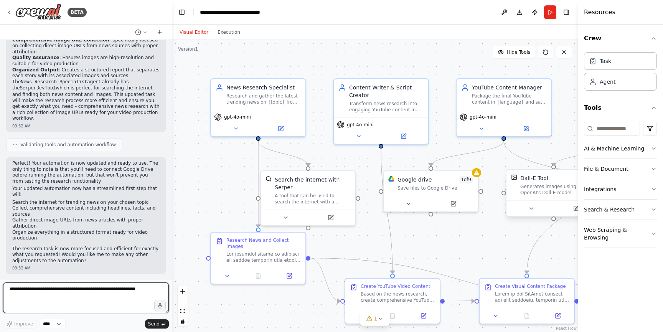
drag, startPoint x: 553, startPoint y: 150, endPoint x: 556, endPoint y: 177, distance: 27.4
click at [636, 156] on div "Resources Crew Task Agent Tools AI & Machine Learning File & Document Integrati…" at bounding box center [620, 166] width 85 height 332
click at [540, 192] on div "Generates images using OpenAI's Dall-E model." at bounding box center [558, 189] width 76 height 12
click at [537, 210] on button at bounding box center [531, 208] width 43 height 9
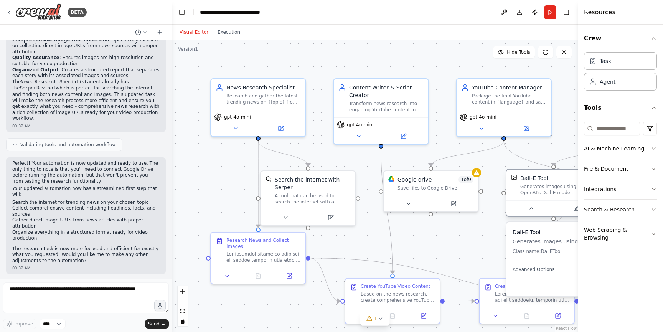
click at [532, 213] on div at bounding box center [554, 208] width 94 height 16
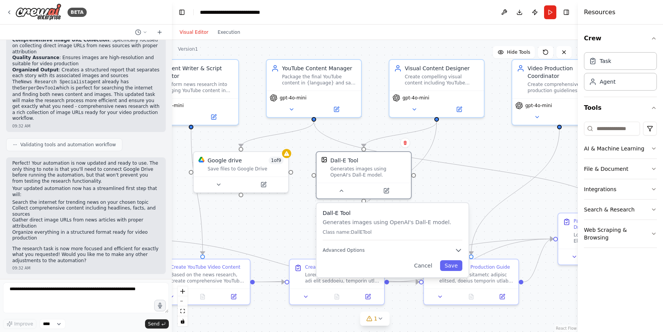
drag, startPoint x: 474, startPoint y: 235, endPoint x: 269, endPoint y: 215, distance: 205.8
click at [267, 216] on div ".deletable-edge-delete-btn { width: 20px; height: 20px; border: 0px solid #ffff…" at bounding box center [375, 186] width 406 height 292
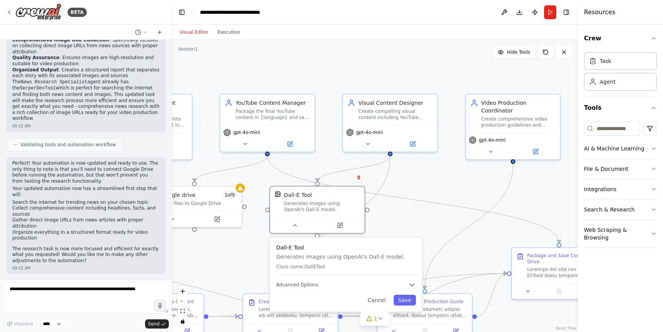
drag, startPoint x: 448, startPoint y: 172, endPoint x: 421, endPoint y: 206, distance: 43.7
click at [421, 206] on div ".deletable-edge-delete-btn { width: 20px; height: 20px; border: 0px solid #ffff…" at bounding box center [375, 186] width 406 height 292
click at [367, 144] on icon at bounding box center [368, 142] width 6 height 6
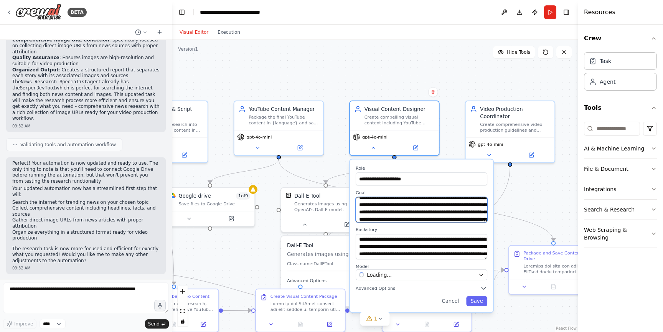
scroll to position [0, 0]
click at [521, 200] on div ".deletable-edge-delete-btn { width: 20px; height: 20px; border: 0px solid #ffff…" at bounding box center [375, 186] width 406 height 292
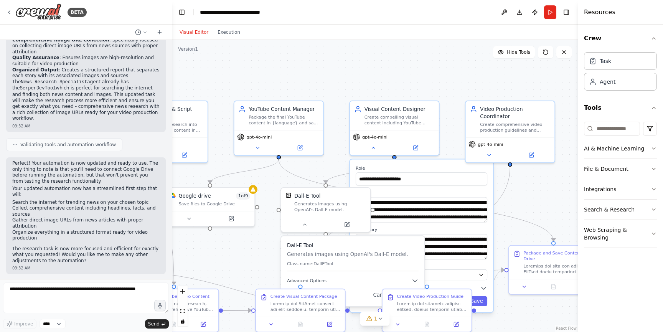
click at [111, 234] on li "Organize everything in a structured format ready for video production" at bounding box center [85, 236] width 147 height 12
click at [52, 296] on textarea at bounding box center [86, 297] width 166 height 31
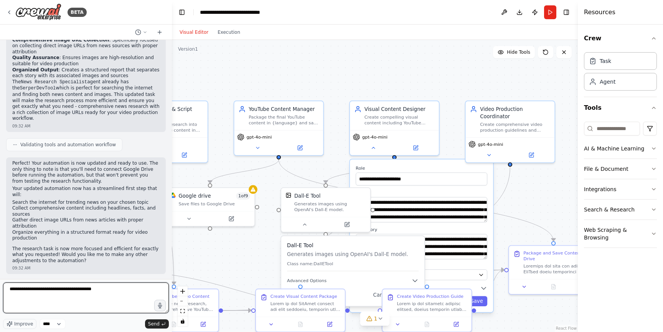
type textarea "**********"
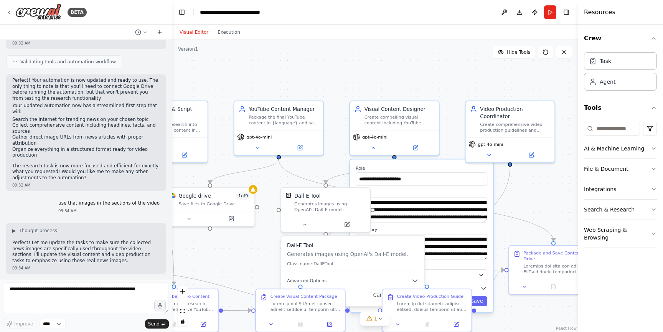
scroll to position [408, 0]
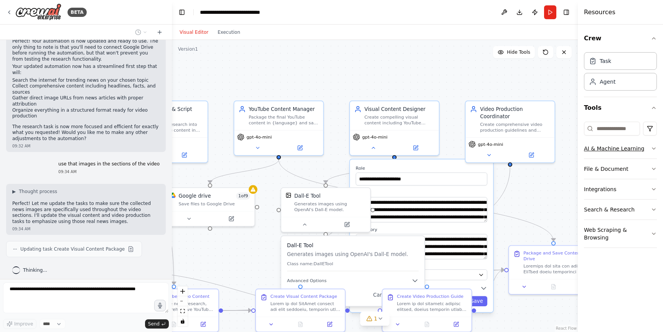
click at [615, 153] on button "AI & Machine Learning" at bounding box center [620, 149] width 73 height 20
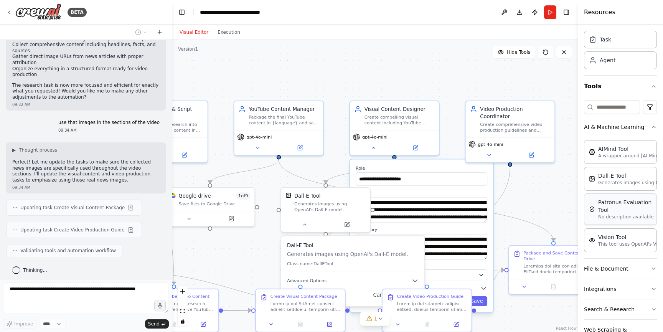
scroll to position [33, 0]
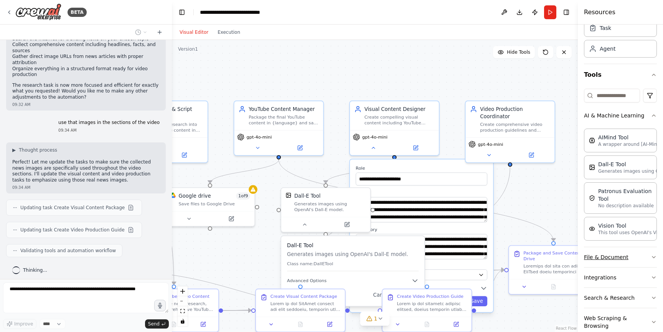
click at [639, 258] on button "File & Document" at bounding box center [620, 257] width 73 height 20
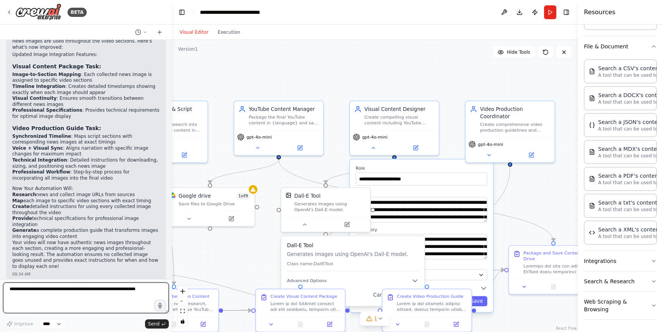
scroll to position [689, 0]
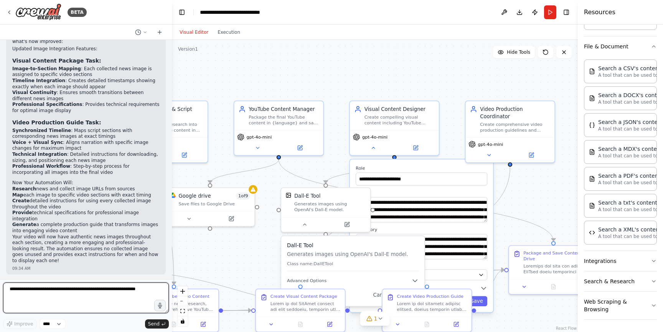
click at [70, 297] on textarea at bounding box center [86, 297] width 166 height 31
type textarea "**********"
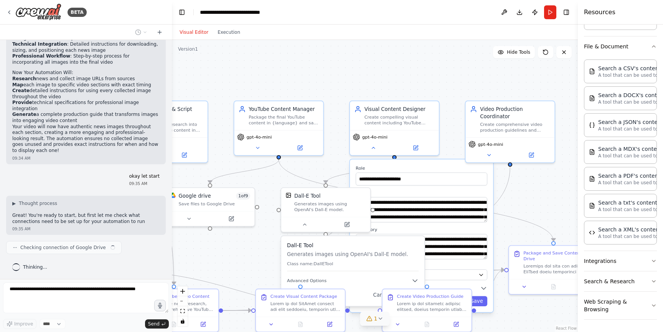
scroll to position [805, 0]
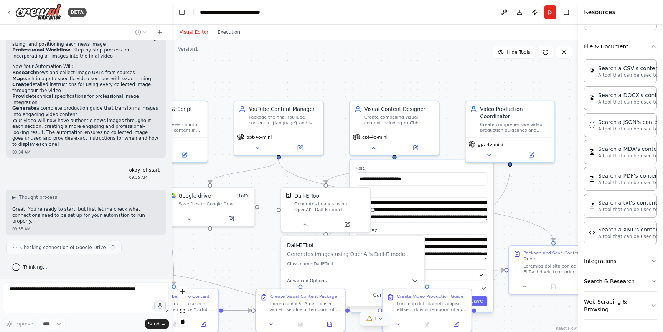
click at [372, 321] on icon at bounding box center [370, 318] width 6 height 6
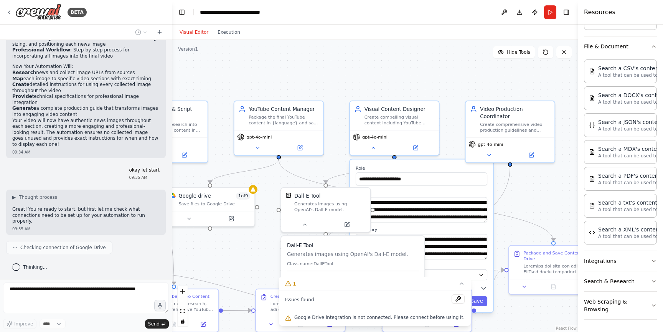
click at [392, 316] on span "Google Drive integration is not connected. Please connect before using it." at bounding box center [379, 317] width 170 height 6
click at [454, 297] on button at bounding box center [458, 298] width 13 height 9
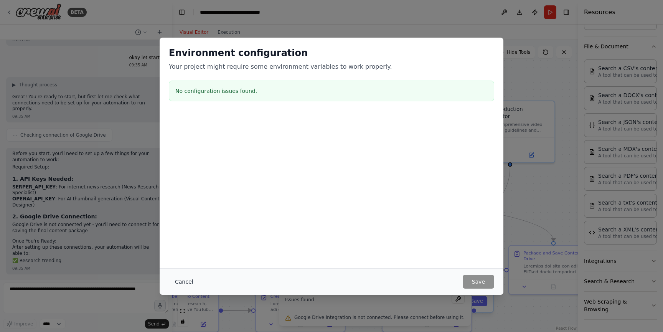
click at [188, 280] on button "Cancel" at bounding box center [184, 282] width 30 height 14
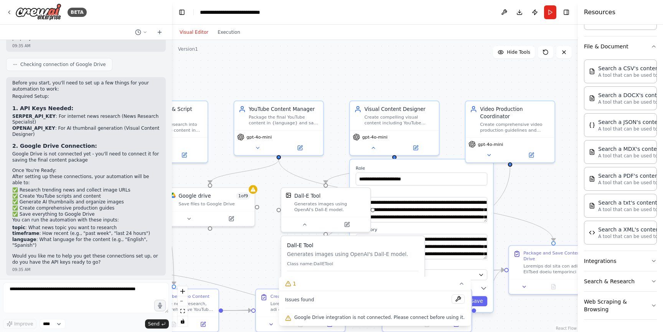
scroll to position [990, 0]
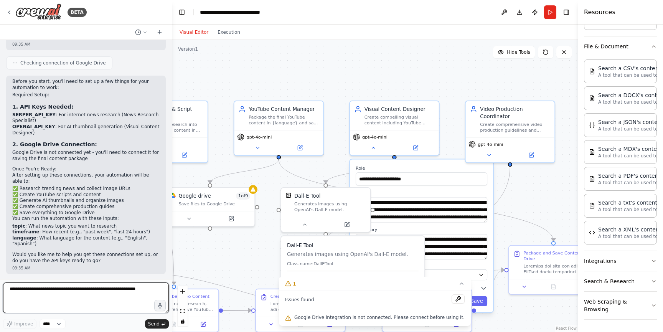
click at [89, 295] on textarea at bounding box center [86, 297] width 166 height 31
click at [552, 10] on button "Run" at bounding box center [550, 12] width 12 height 14
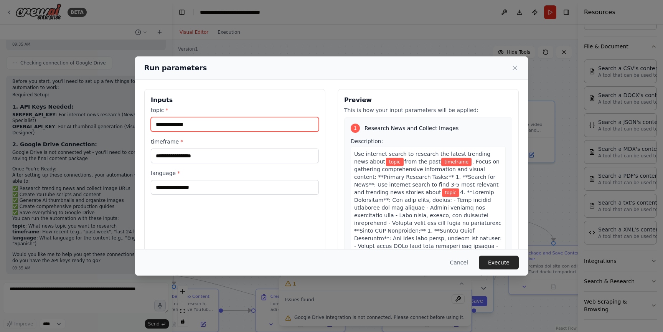
click at [206, 122] on input "topic *" at bounding box center [235, 124] width 168 height 15
type input "*"
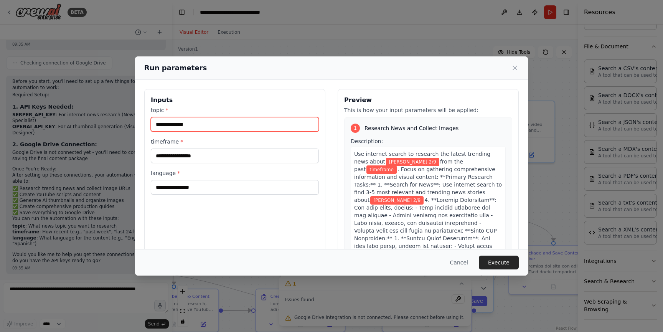
type input "**********"
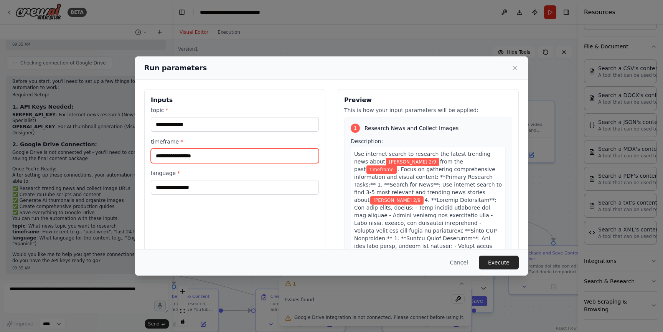
click at [187, 155] on input "timeframe *" at bounding box center [235, 156] width 168 height 15
type input "*******"
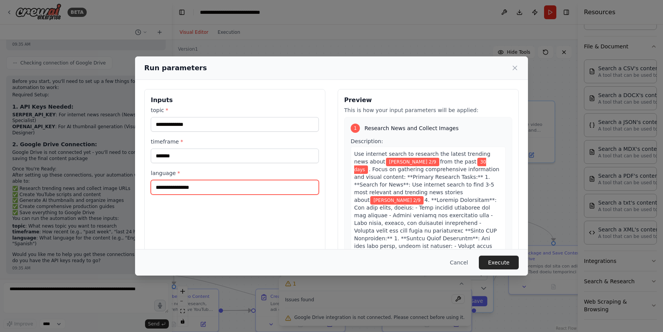
click at [208, 182] on input "language *" at bounding box center [235, 187] width 168 height 15
type input "**********"
click at [502, 261] on button "Execute" at bounding box center [499, 263] width 40 height 14
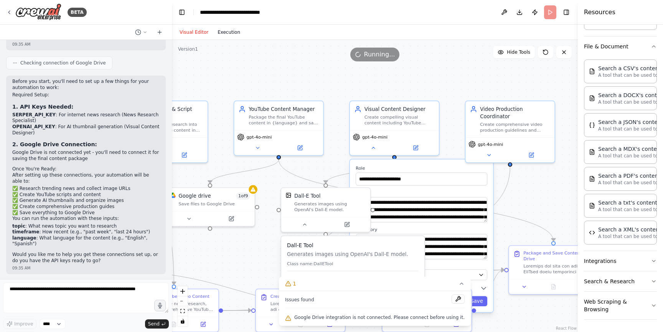
click at [227, 32] on button "Execution" at bounding box center [229, 32] width 32 height 9
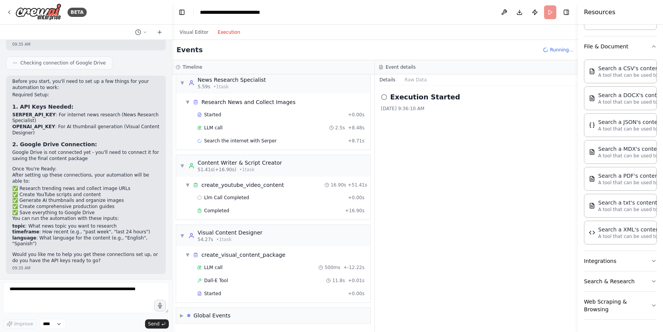
scroll to position [20, 0]
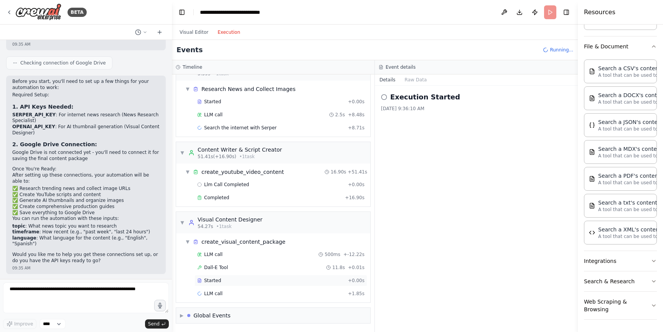
click at [231, 281] on div "Started" at bounding box center [271, 280] width 148 height 6
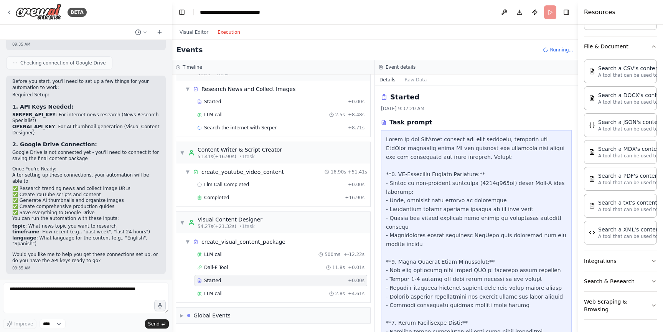
click at [231, 287] on div "LLM call 500ms + -12.22s Dall-E Tool 11.8s + 0.01s Started + 0.00s LLM call 2.8…" at bounding box center [276, 275] width 188 height 52
click at [226, 292] on div "LLM call 2.8s + 4.61s" at bounding box center [280, 294] width 167 height 6
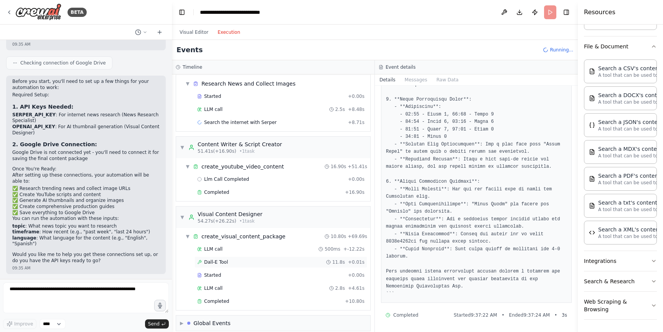
scroll to position [33, 0]
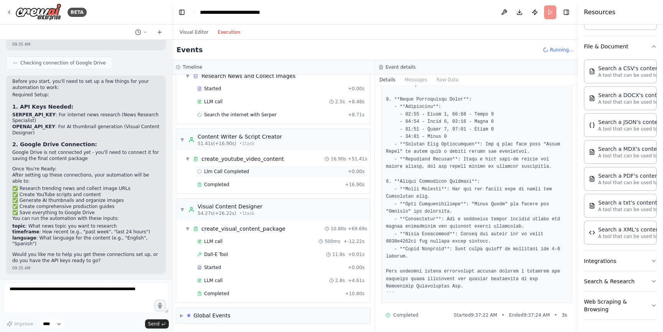
click at [249, 175] on div "Llm Call Completed + 0.00s" at bounding box center [281, 172] width 173 height 12
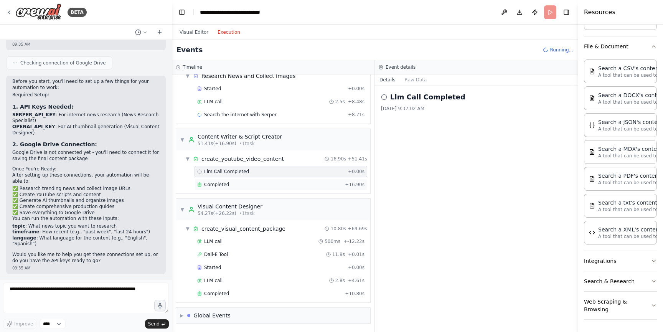
click at [247, 179] on div "Completed + 16.90s" at bounding box center [281, 185] width 173 height 12
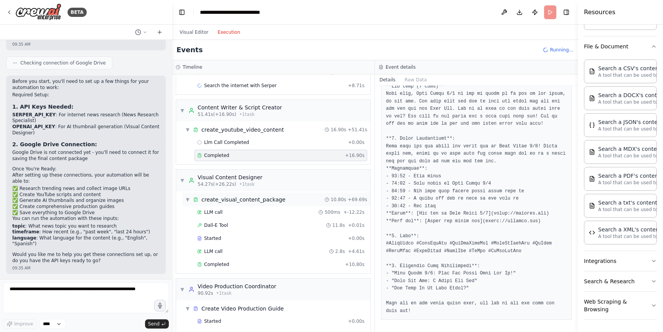
scroll to position [102, 0]
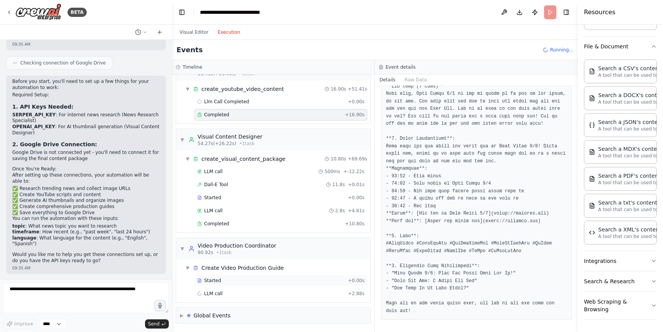
click at [239, 283] on div "Started" at bounding box center [271, 280] width 148 height 6
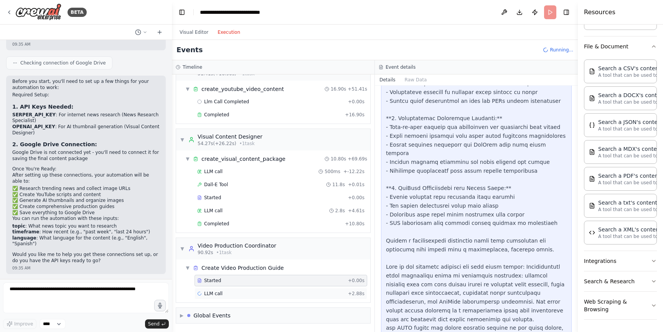
click at [241, 289] on div "LLM call + 2.88s" at bounding box center [281, 294] width 173 height 12
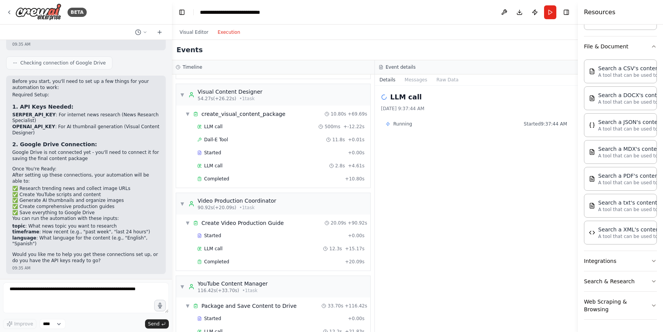
scroll to position [198, 0]
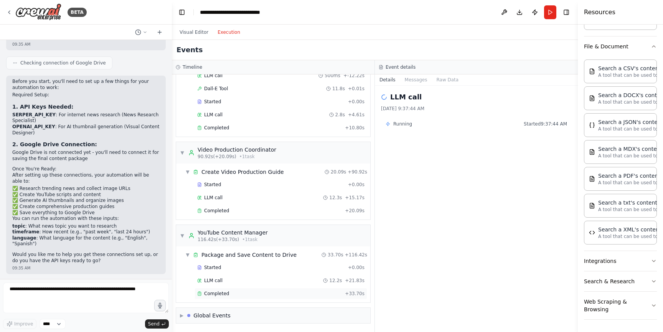
click at [256, 292] on div "Completed" at bounding box center [269, 294] width 145 height 6
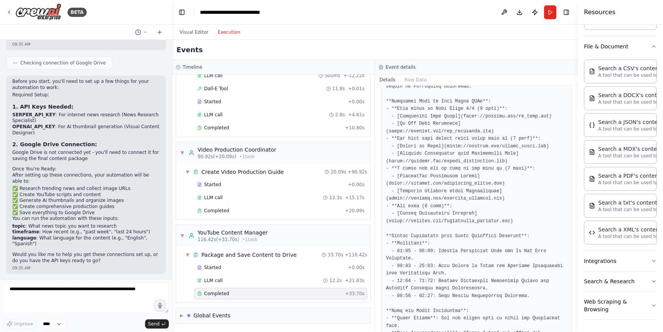
scroll to position [839, 0]
drag, startPoint x: 464, startPoint y: 144, endPoint x: 550, endPoint y: 145, distance: 86.0
click at [550, 145] on pre at bounding box center [476, 171] width 181 height 1751
copy pre "https://example.com/vn_flag.jpg"
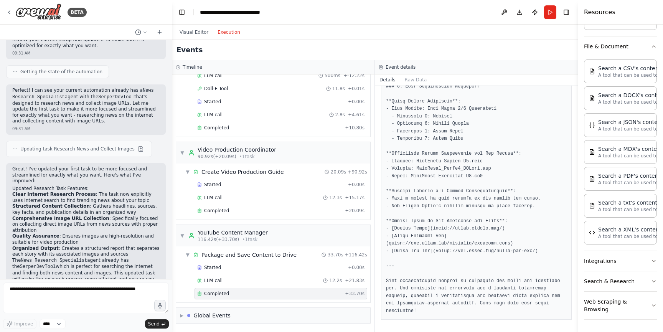
scroll to position [0, 0]
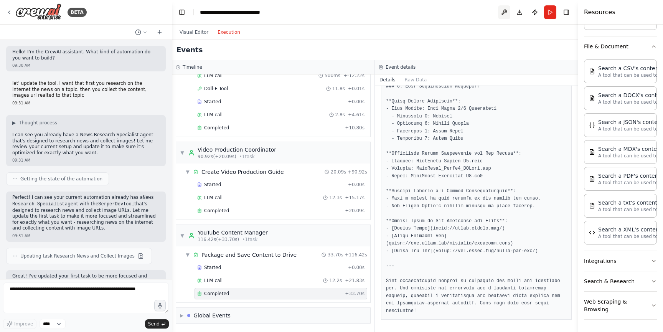
click at [506, 11] on button at bounding box center [504, 12] width 12 height 14
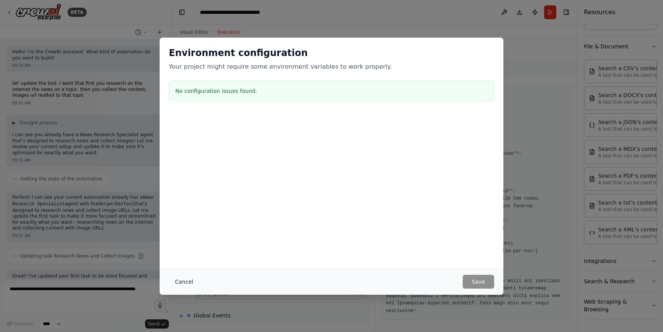
click at [174, 281] on button "Cancel" at bounding box center [184, 282] width 30 height 14
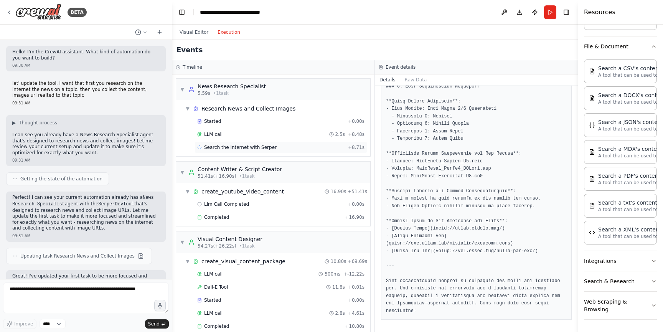
click at [261, 149] on span "Search the internet with Serper" at bounding box center [240, 147] width 73 height 6
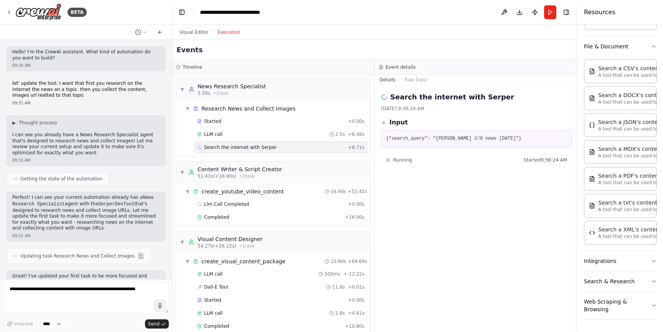
click at [407, 159] on span "Running" at bounding box center [402, 160] width 19 height 6
click at [251, 134] on div "LLM call 2.5s + 8.48s" at bounding box center [280, 134] width 167 height 6
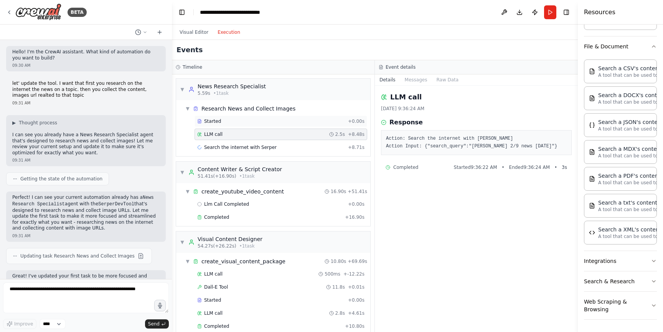
click at [254, 119] on div "Started" at bounding box center [271, 121] width 148 height 6
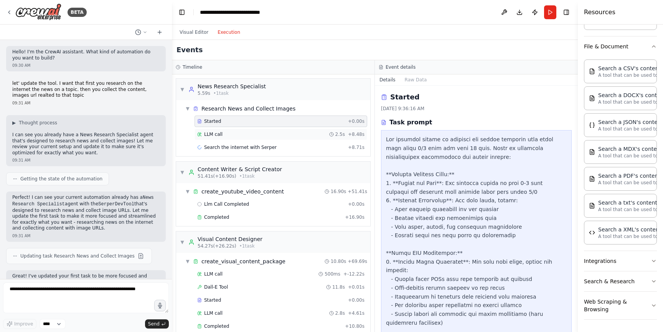
click at [253, 138] on div "LLM call 2.5s + 8.48s" at bounding box center [281, 135] width 173 height 12
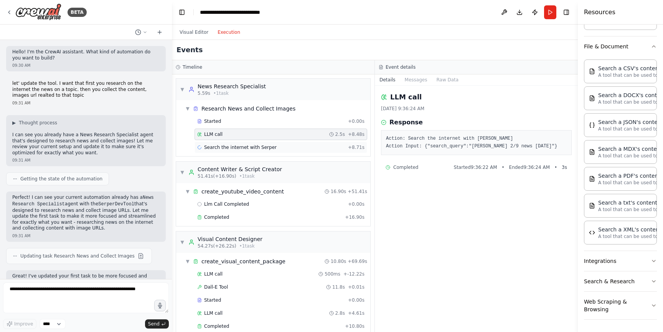
click at [253, 142] on div "Search the internet with Serper + 8.71s" at bounding box center [281, 148] width 173 height 12
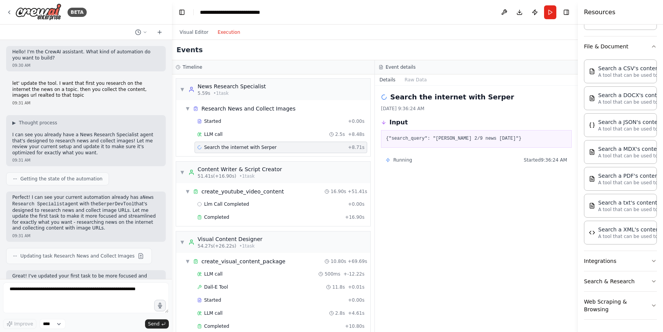
click at [402, 158] on span "Running" at bounding box center [402, 160] width 19 height 6
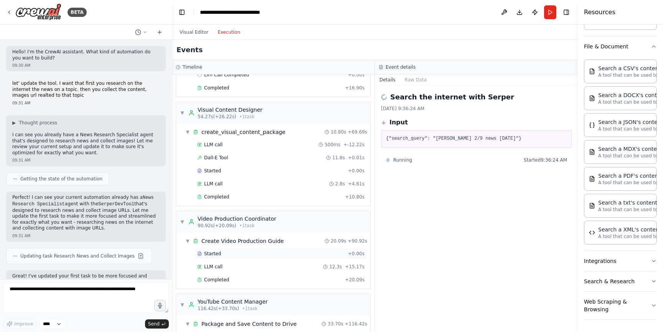
scroll to position [198, 0]
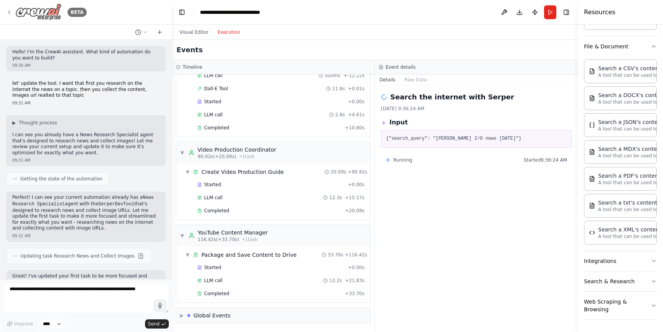
click at [9, 12] on icon at bounding box center [9, 12] width 6 height 6
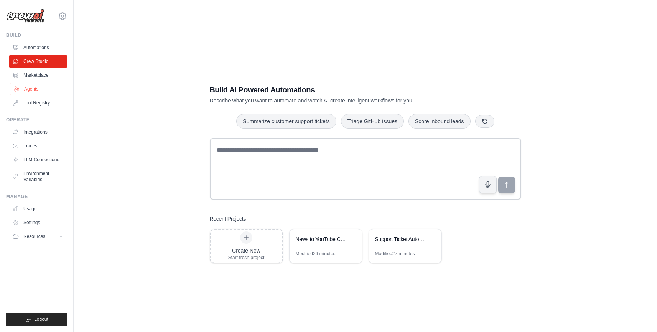
click at [34, 88] on link "Agents" at bounding box center [39, 89] width 58 height 12
click at [31, 89] on link "Agents" at bounding box center [39, 89] width 58 height 12
click at [55, 233] on button "Resources" at bounding box center [39, 236] width 58 height 12
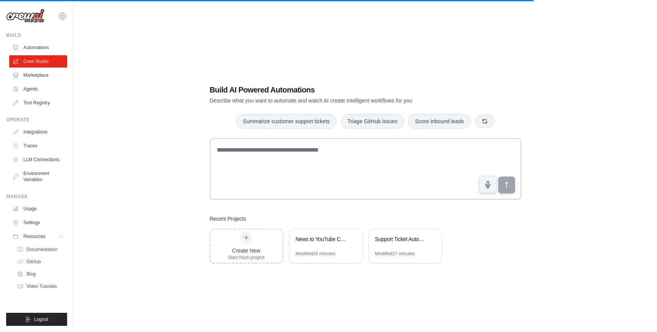
click at [165, 152] on div "Build AI Powered Automations Describe what you want to automate and watch AI cr…" at bounding box center [365, 174] width 559 height 332
click at [163, 196] on div "Build AI Powered Automations Describe what you want to automate and watch AI cr…" at bounding box center [365, 174] width 559 height 332
click at [42, 210] on link "Usage" at bounding box center [39, 209] width 58 height 12
click at [36, 48] on link "Automations" at bounding box center [39, 47] width 58 height 12
